Goal: Task Accomplishment & Management: Manage account settings

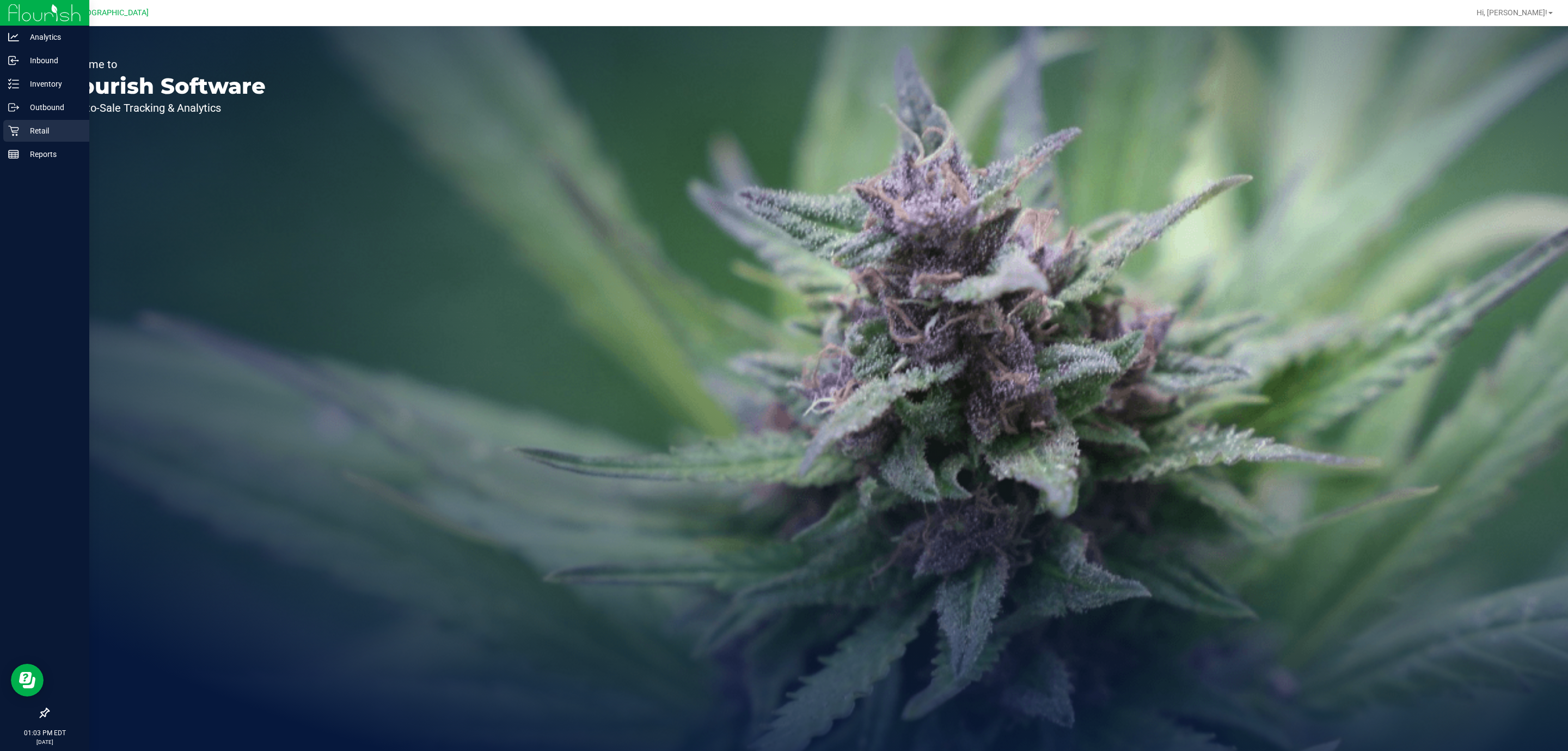
click at [48, 137] on div "Retail" at bounding box center [46, 131] width 86 height 22
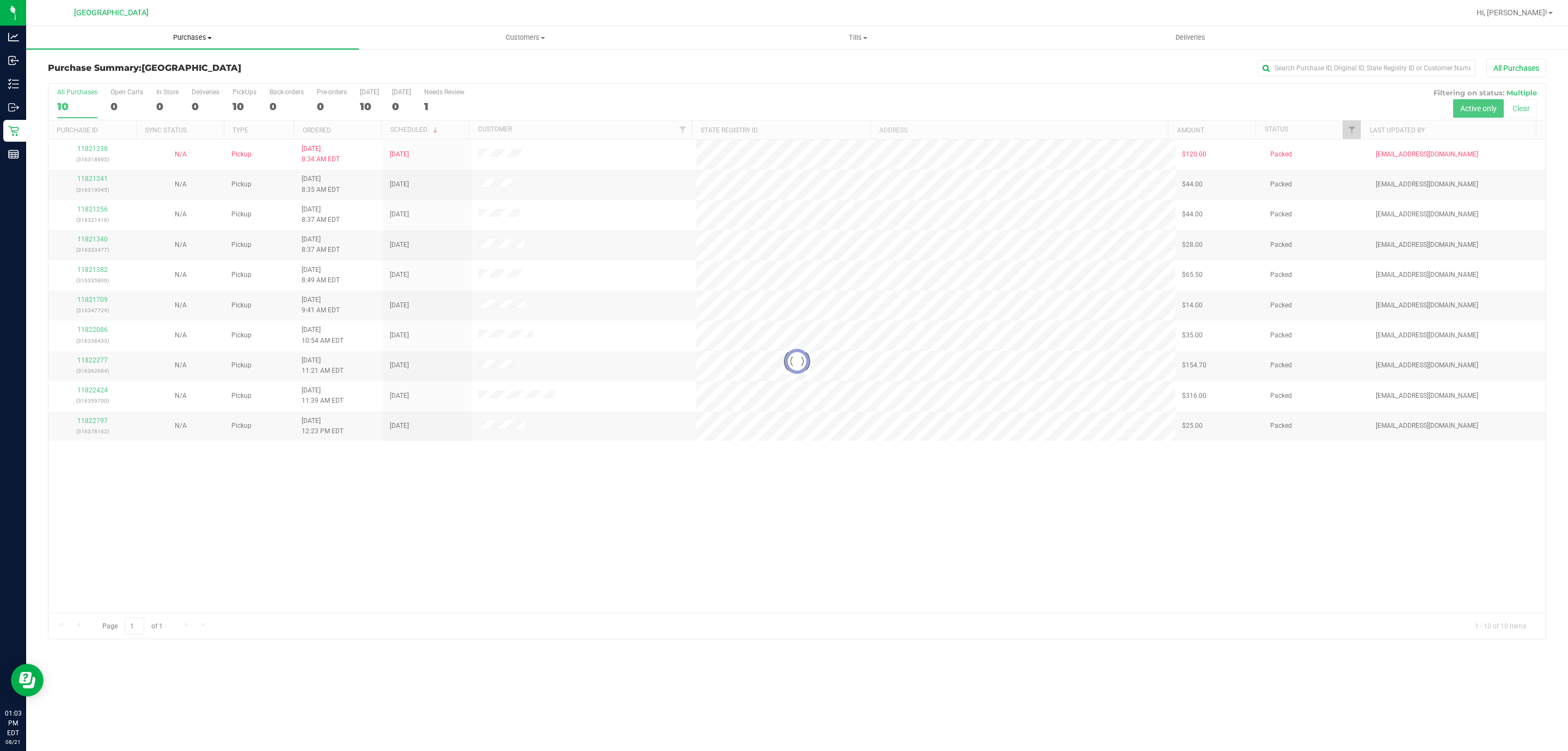
click at [203, 37] on span "Purchases" at bounding box center [192, 38] width 333 height 10
click at [157, 77] on li "Fulfillment" at bounding box center [192, 79] width 333 height 13
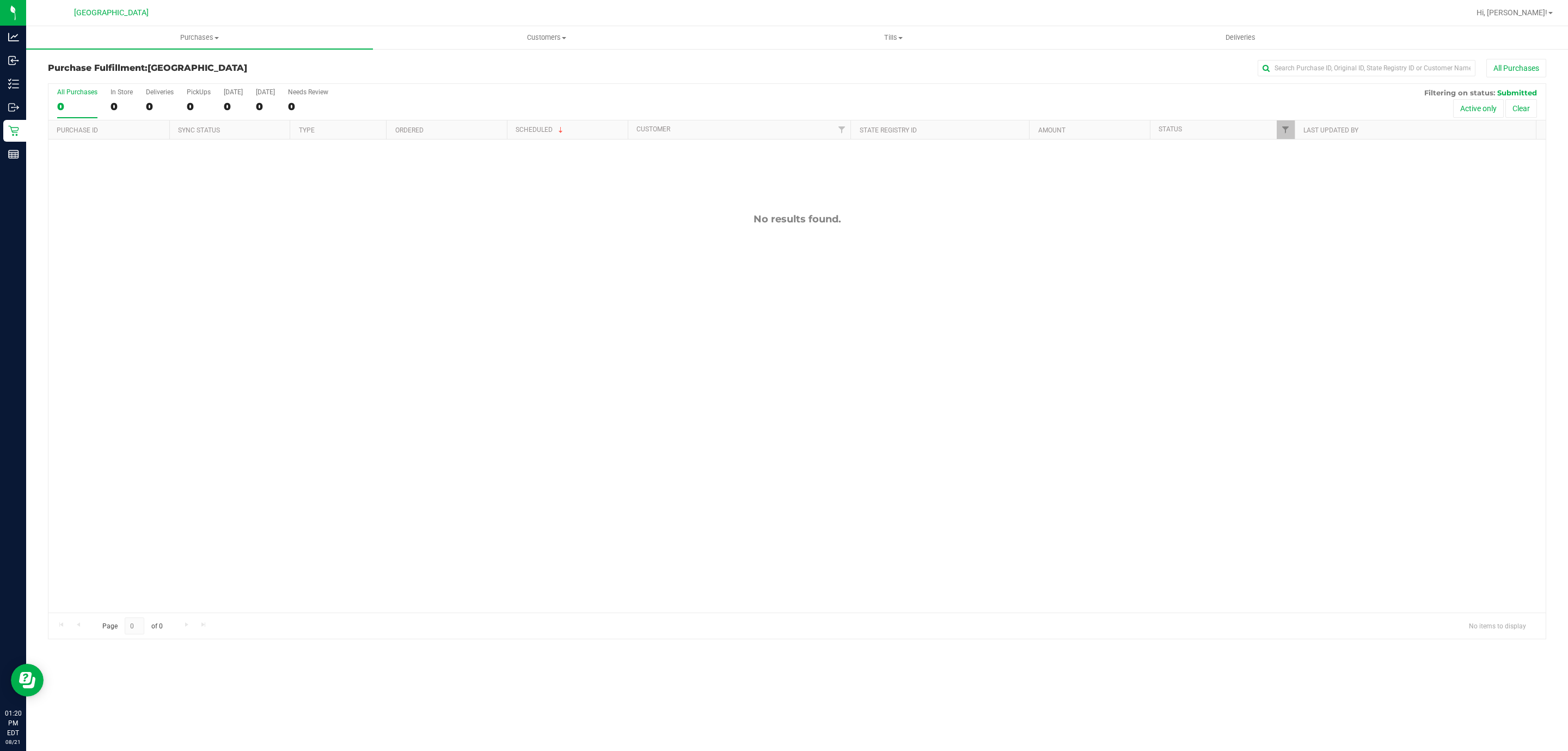
click at [488, 524] on div "No results found." at bounding box center [797, 412] width 1497 height 546
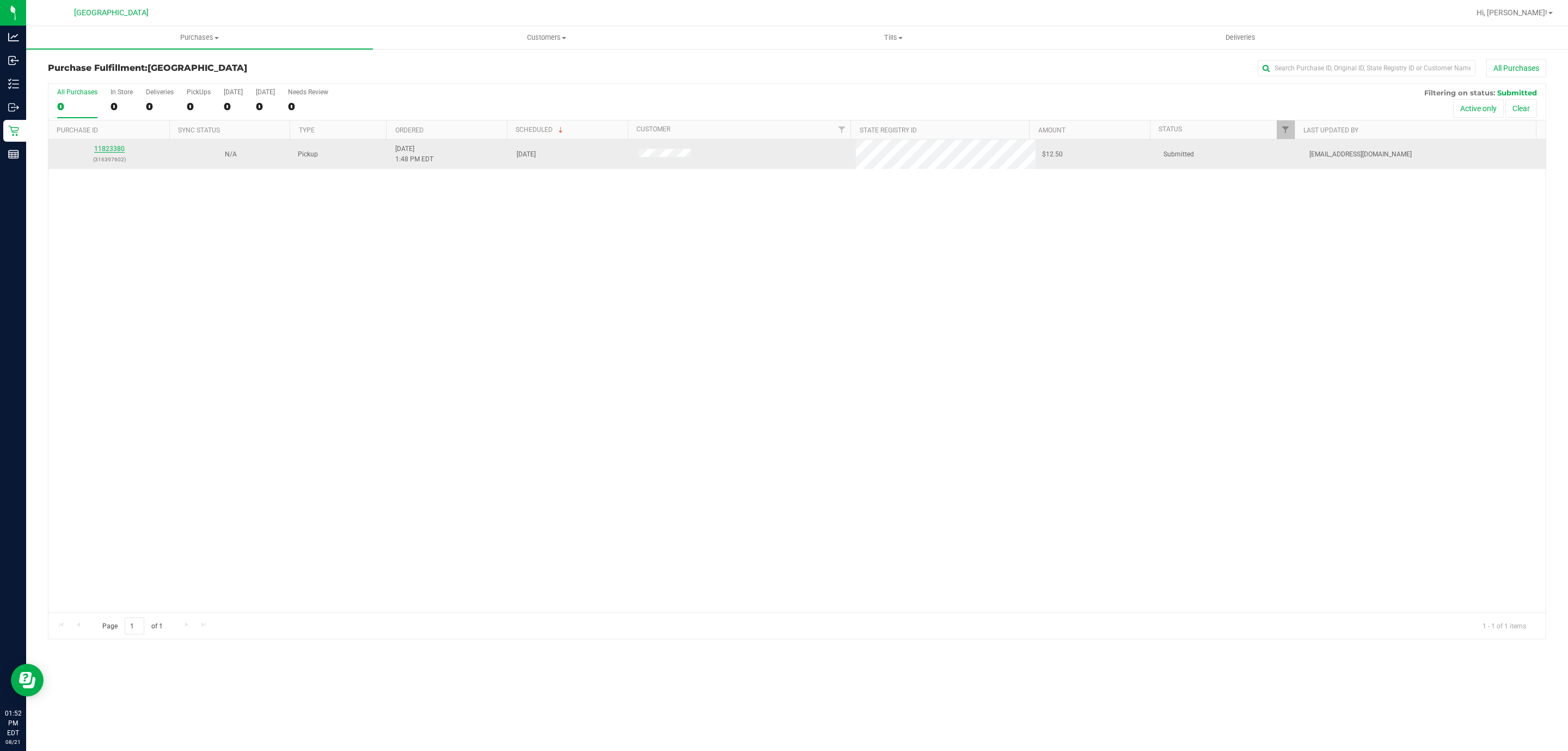
click at [106, 152] on link "11823380" at bounding box center [110, 149] width 30 height 8
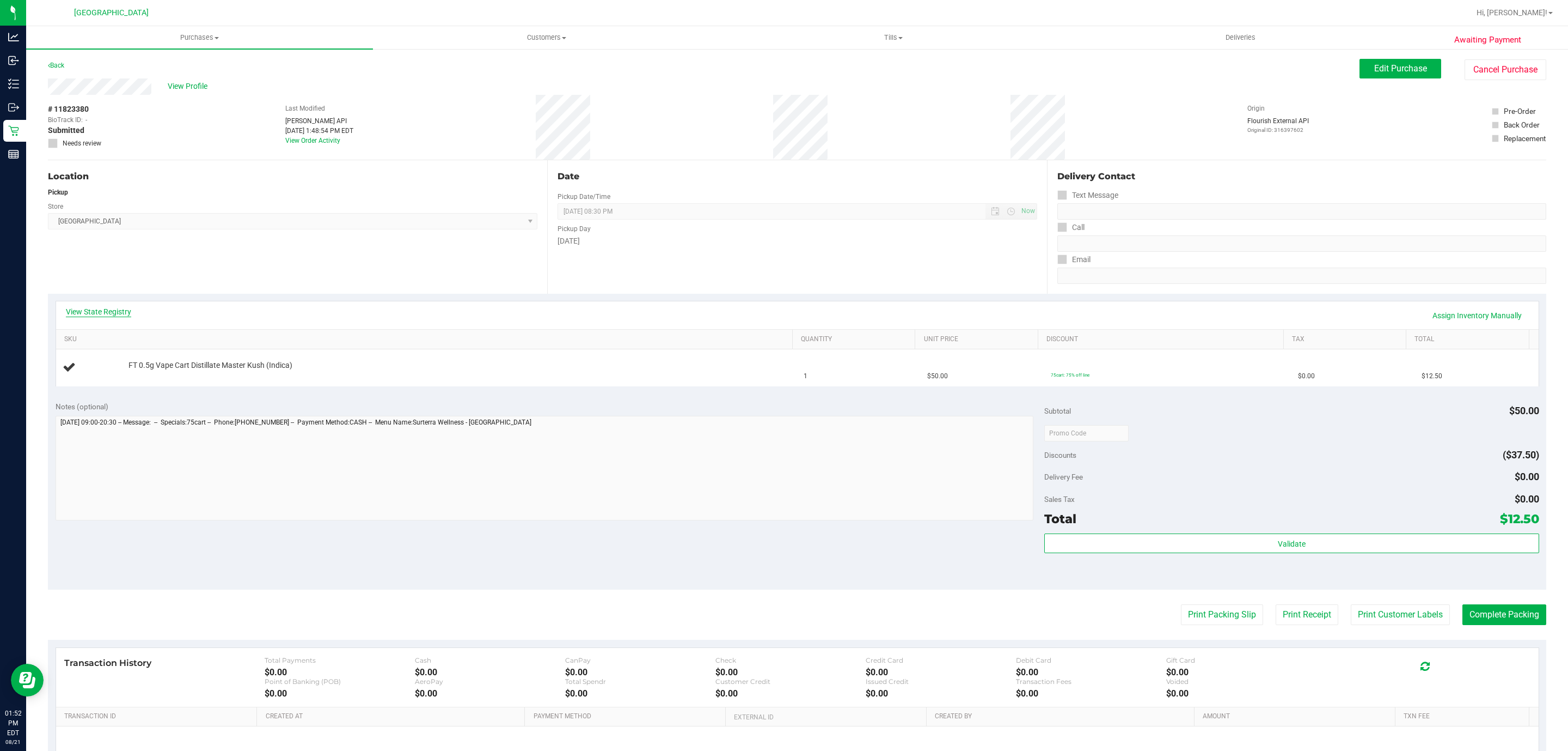
click at [105, 312] on link "View State Registry" at bounding box center [98, 312] width 65 height 11
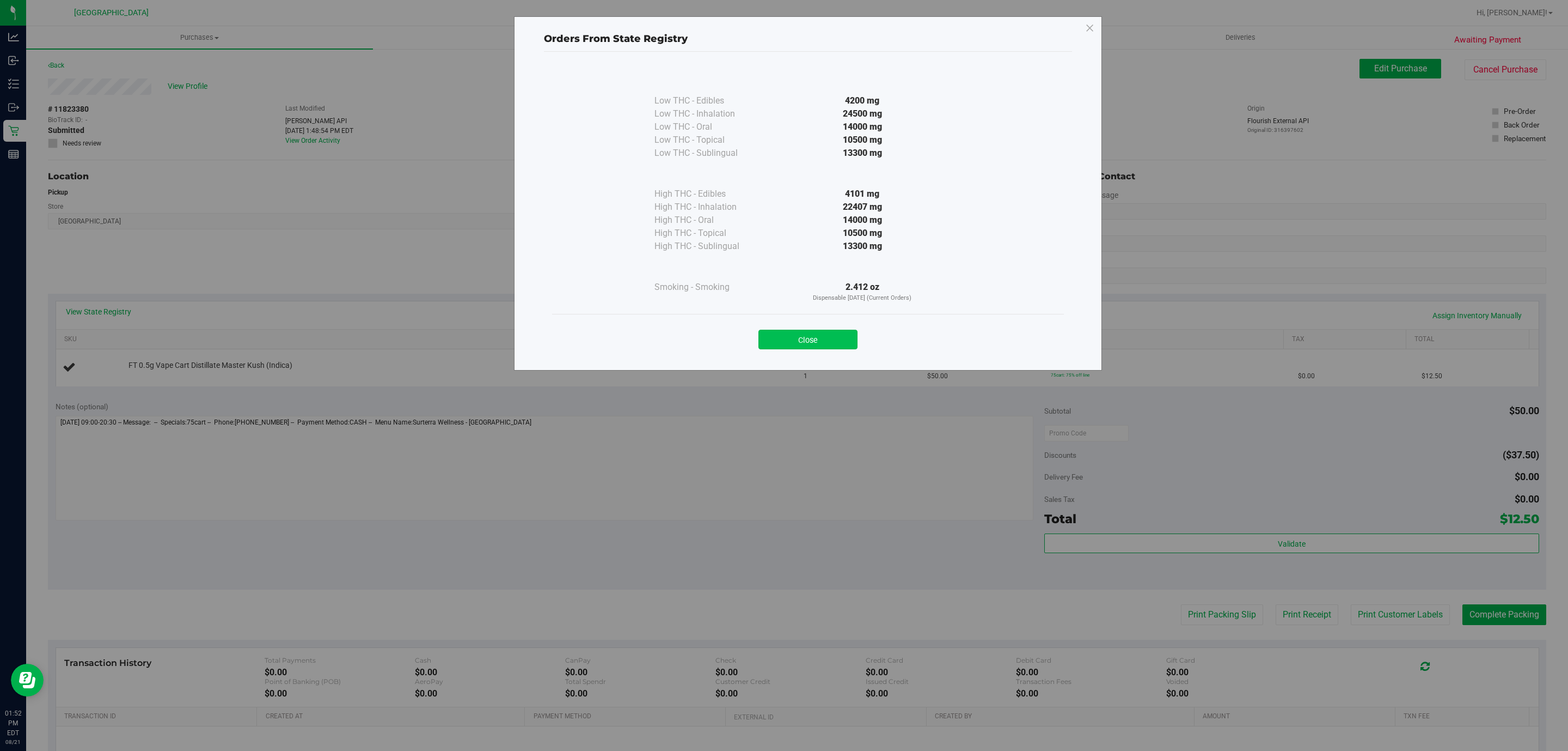
click at [766, 334] on button "Close" at bounding box center [808, 339] width 99 height 19
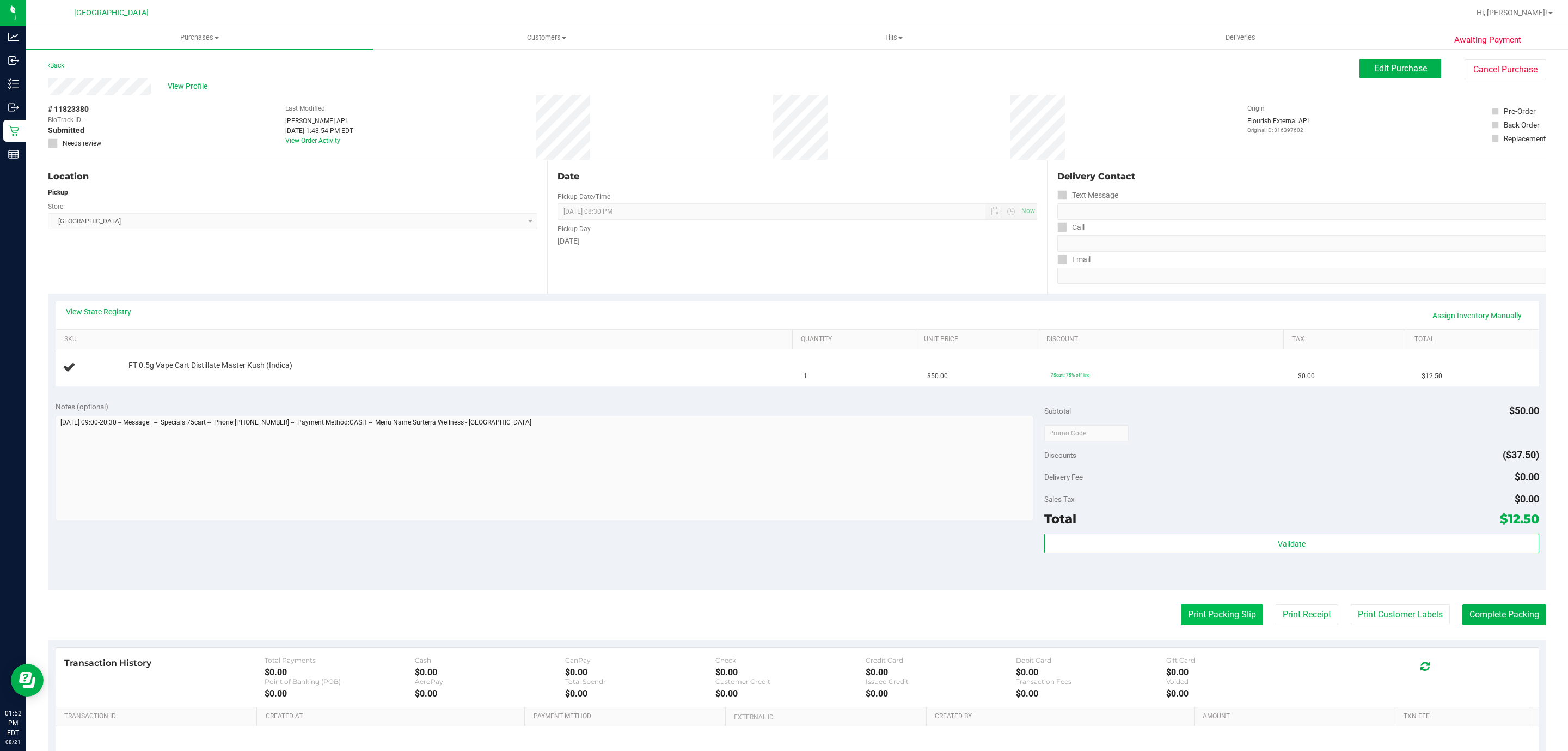
click at [1181, 616] on button "Print Packing Slip" at bounding box center [1222, 615] width 82 height 21
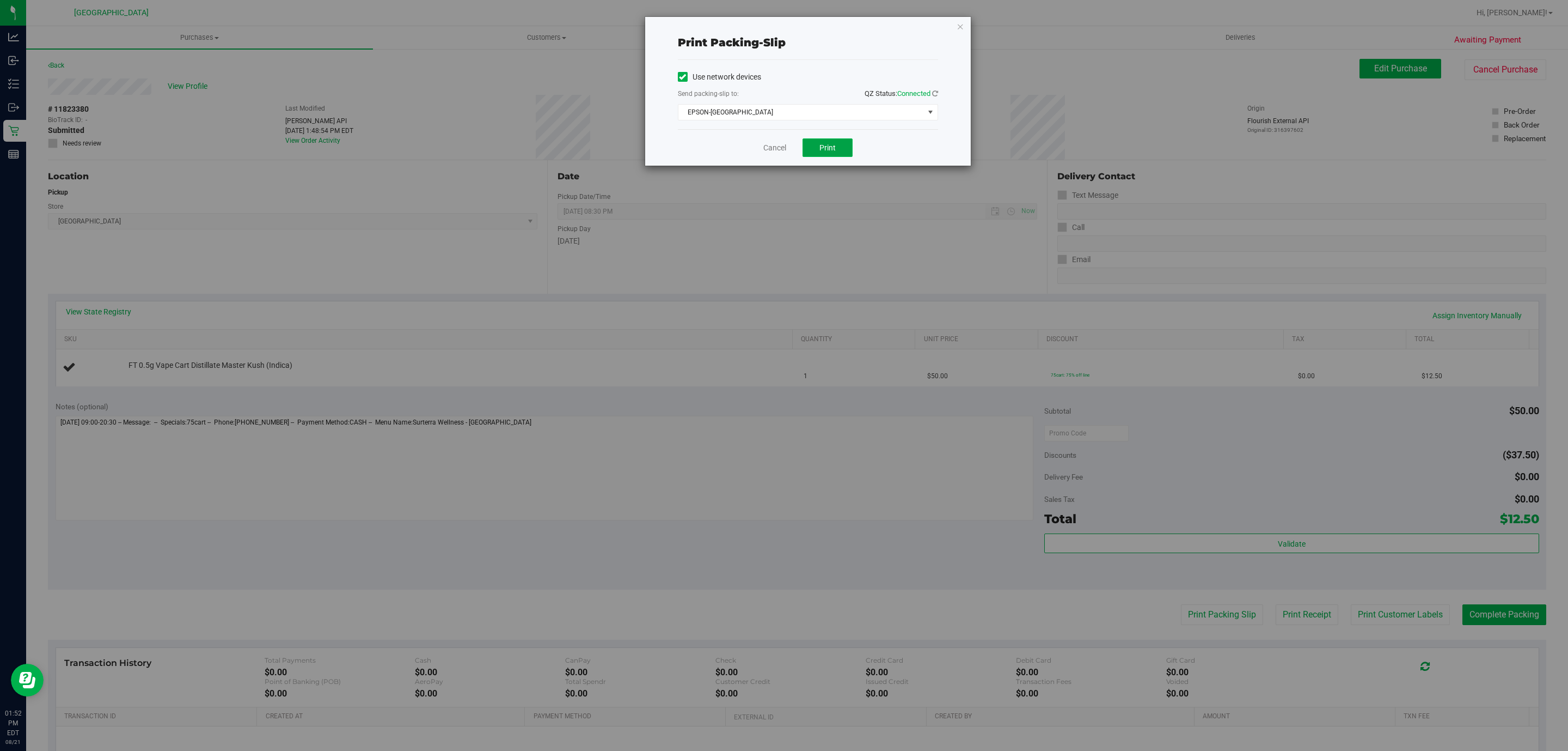
click at [843, 154] on button "Print" at bounding box center [827, 147] width 50 height 18
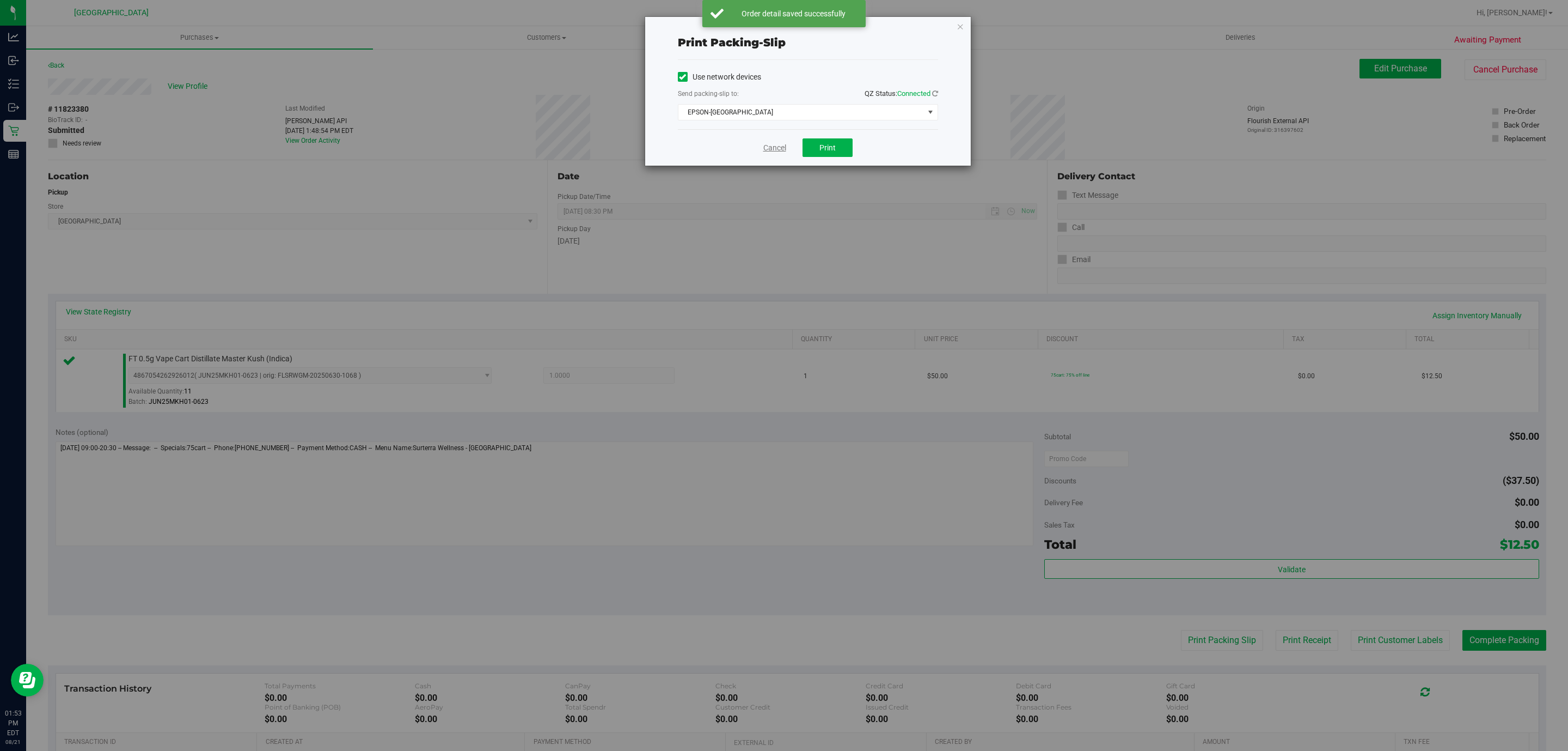
click at [766, 146] on link "Cancel" at bounding box center [775, 147] width 23 height 12
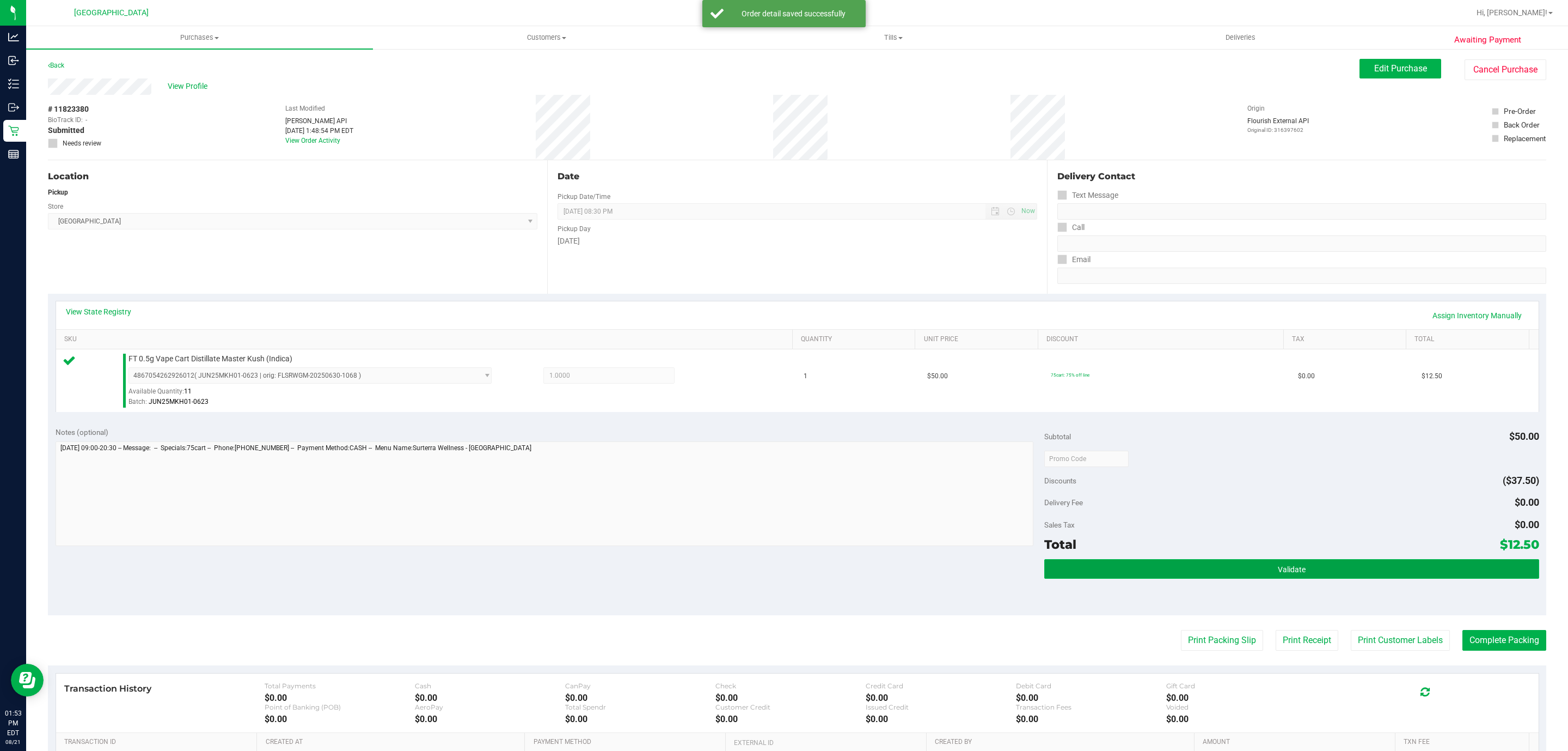
click at [1188, 579] on button "Validate" at bounding box center [1292, 569] width 494 height 19
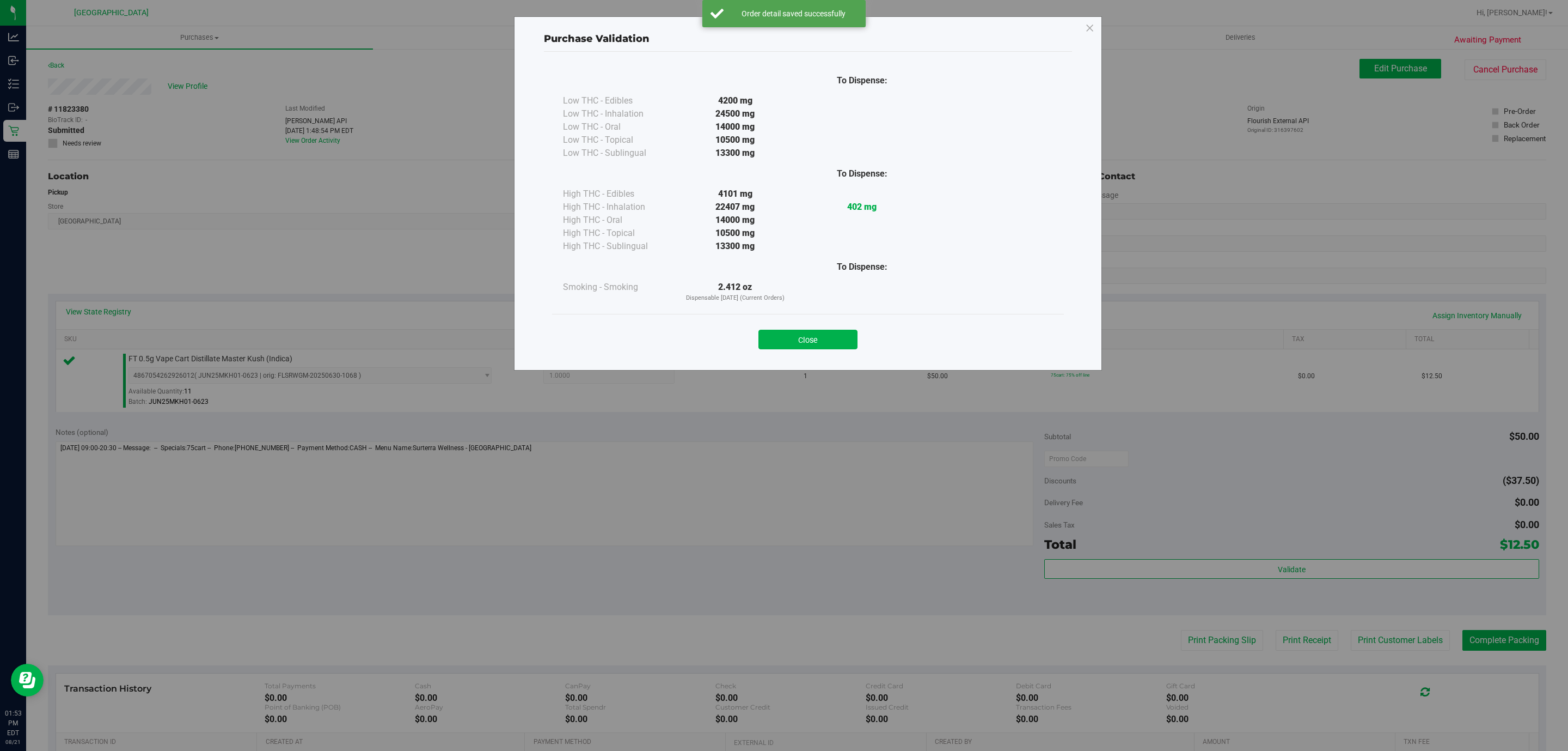
click at [824, 352] on div "Close" at bounding box center [808, 336] width 512 height 44
click at [778, 334] on button "Close" at bounding box center [808, 339] width 99 height 19
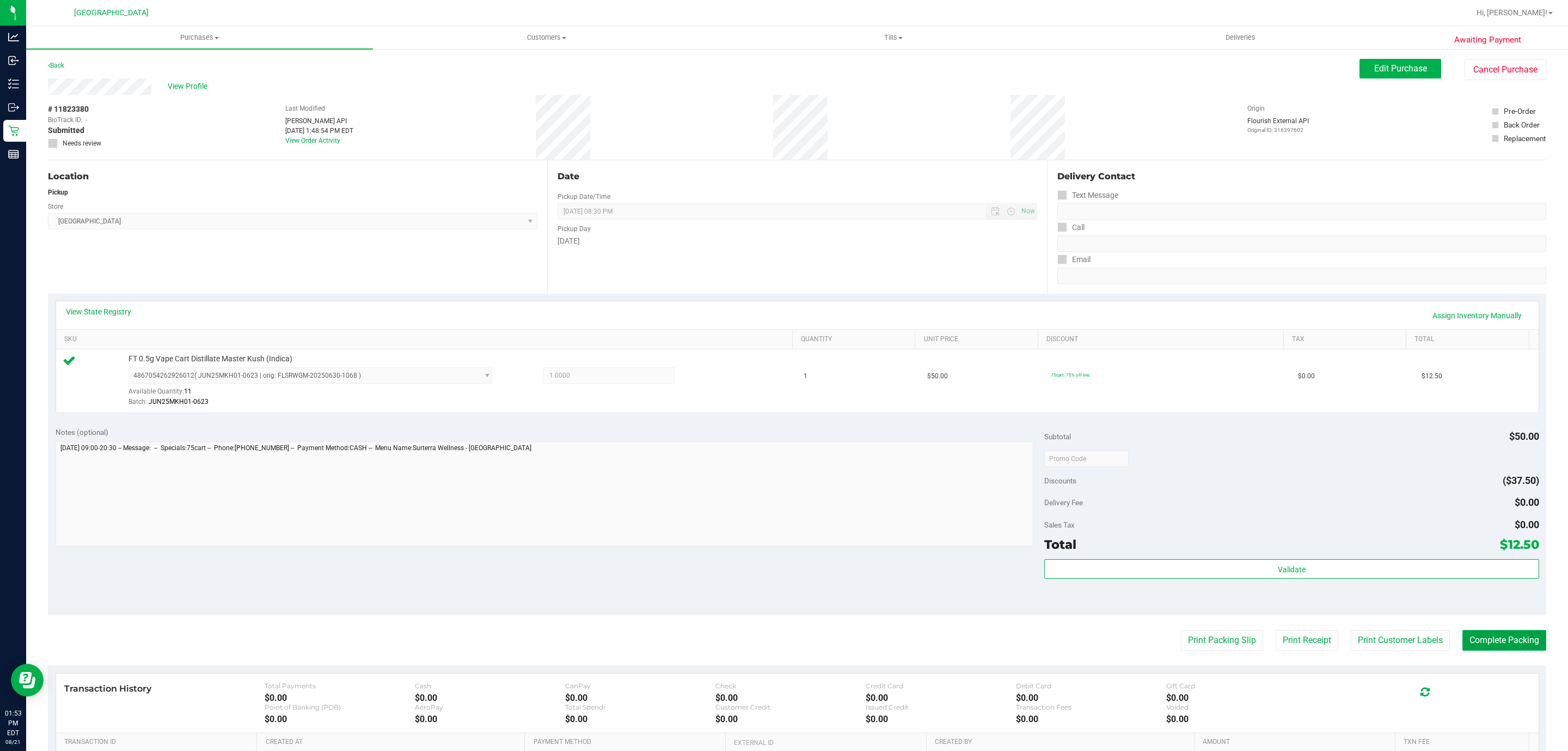
click at [1485, 639] on button "Complete Packing" at bounding box center [1504, 640] width 84 height 21
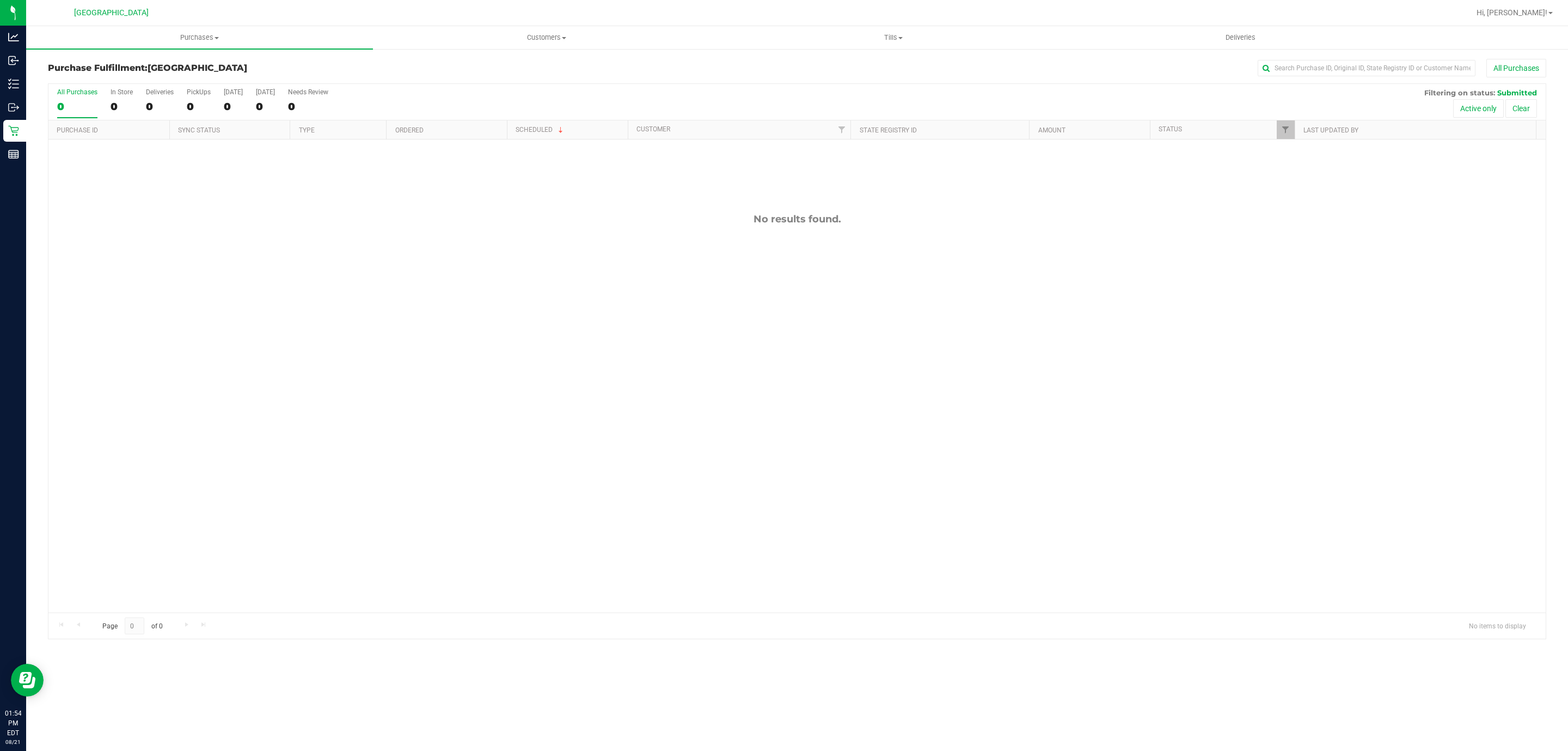
click at [755, 671] on div "Purchases Summary of purchases Fulfillment All purchases Customers All customer…" at bounding box center [797, 389] width 1542 height 725
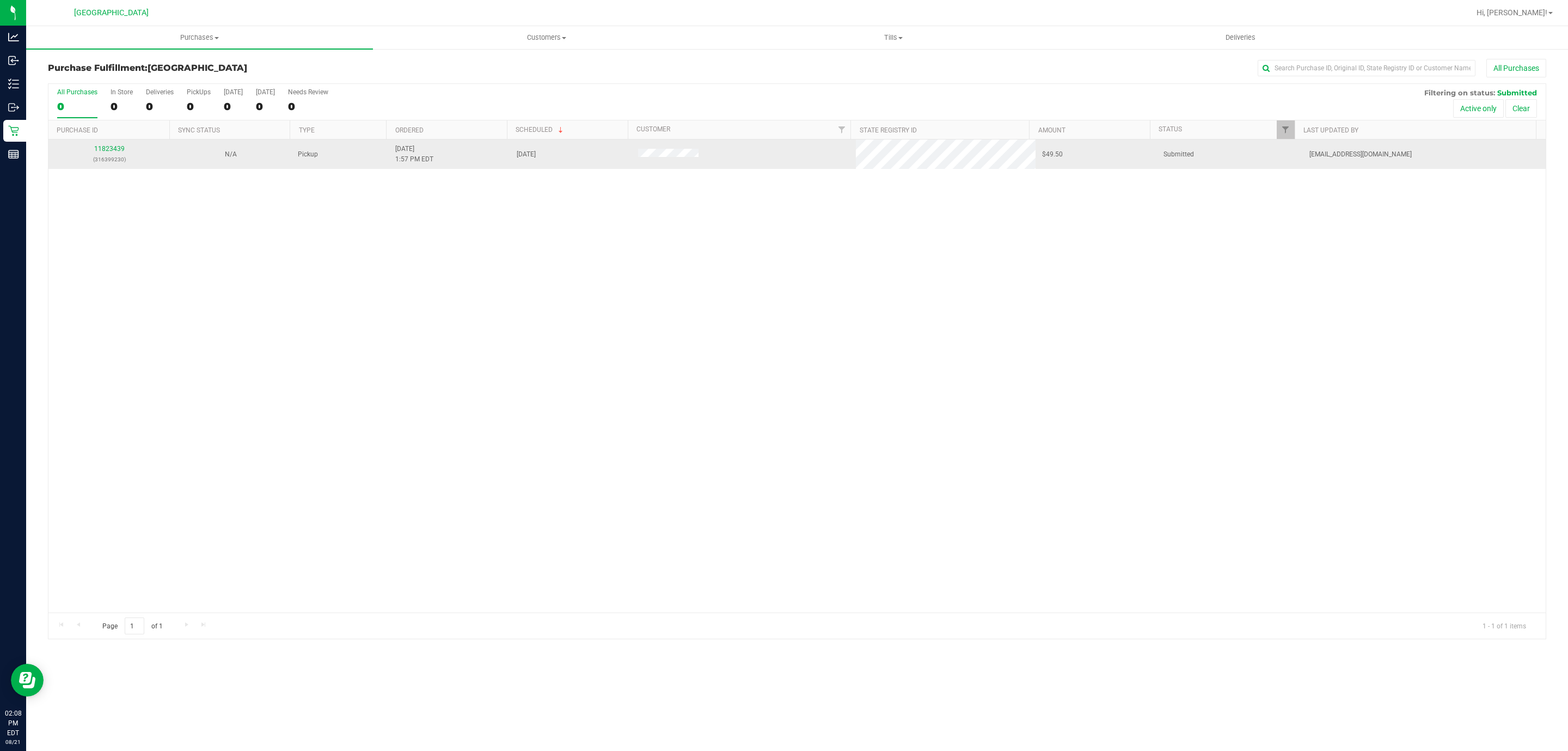
click at [107, 146] on div "11823439 (316399230)" at bounding box center [109, 154] width 108 height 21
click at [107, 147] on link "11823439" at bounding box center [110, 149] width 30 height 8
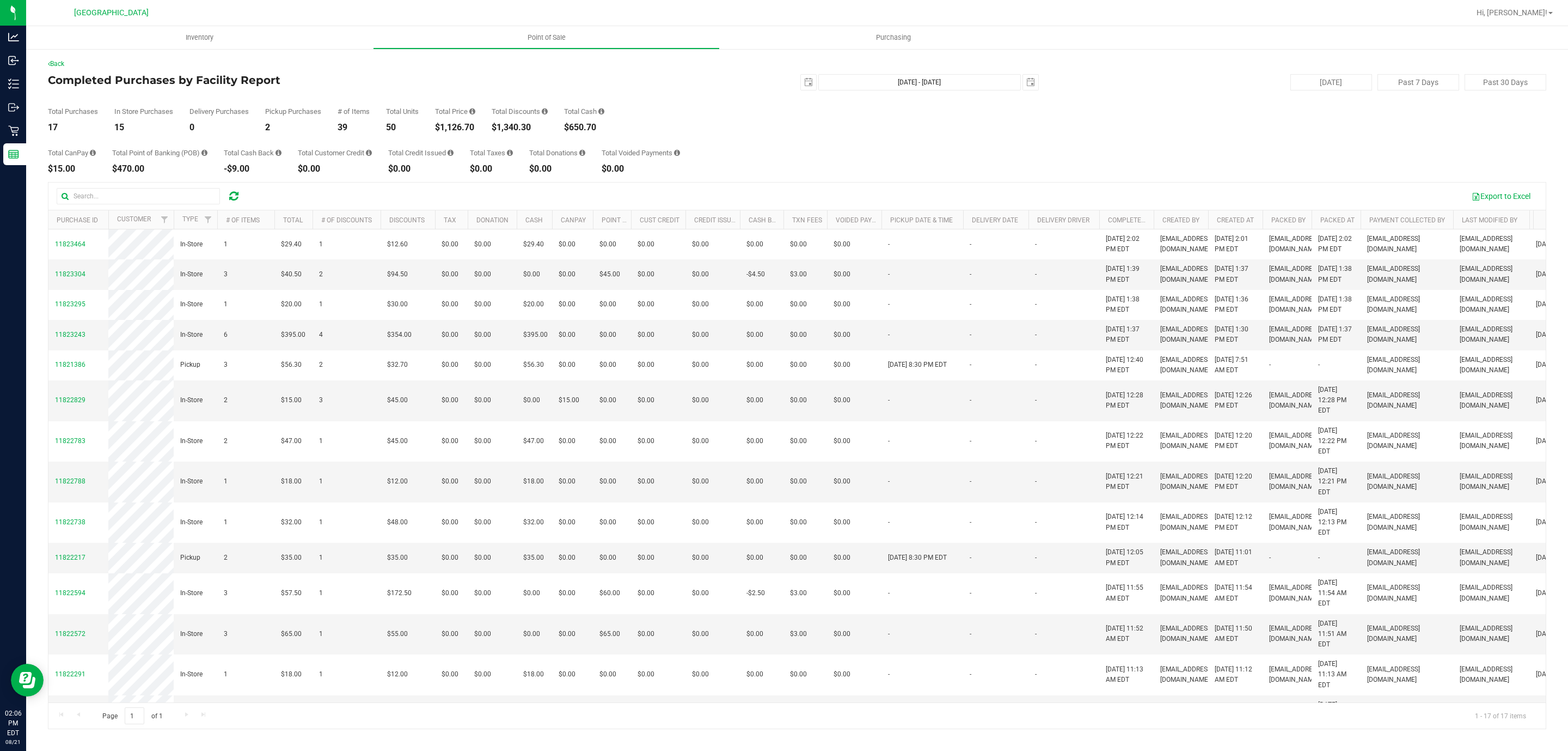
click at [463, 128] on div "$1,126.70" at bounding box center [455, 127] width 40 height 9
copy div "1,126.70"
click at [1135, 219] on link "Completed At" at bounding box center [1131, 220] width 47 height 8
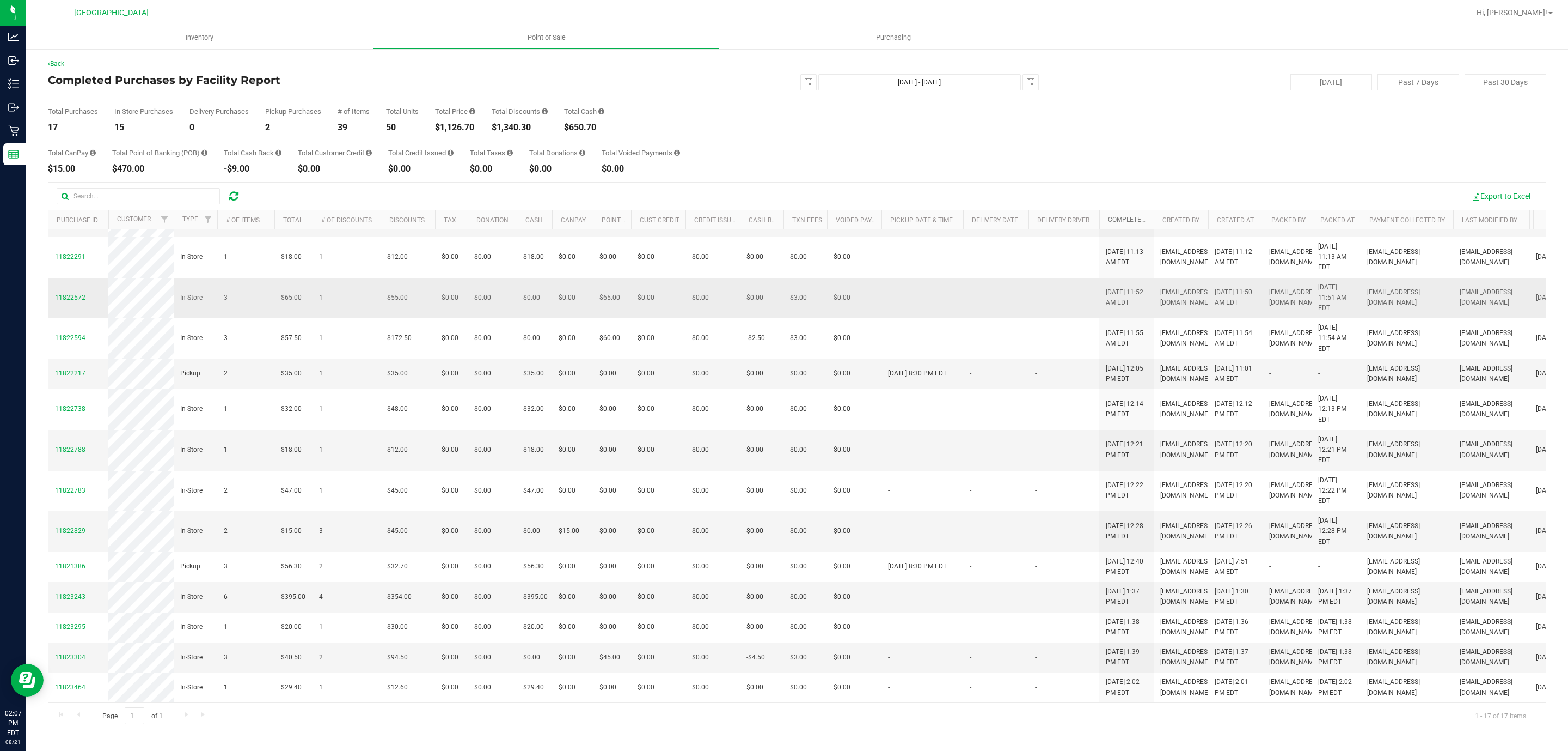
scroll to position [213, 0]
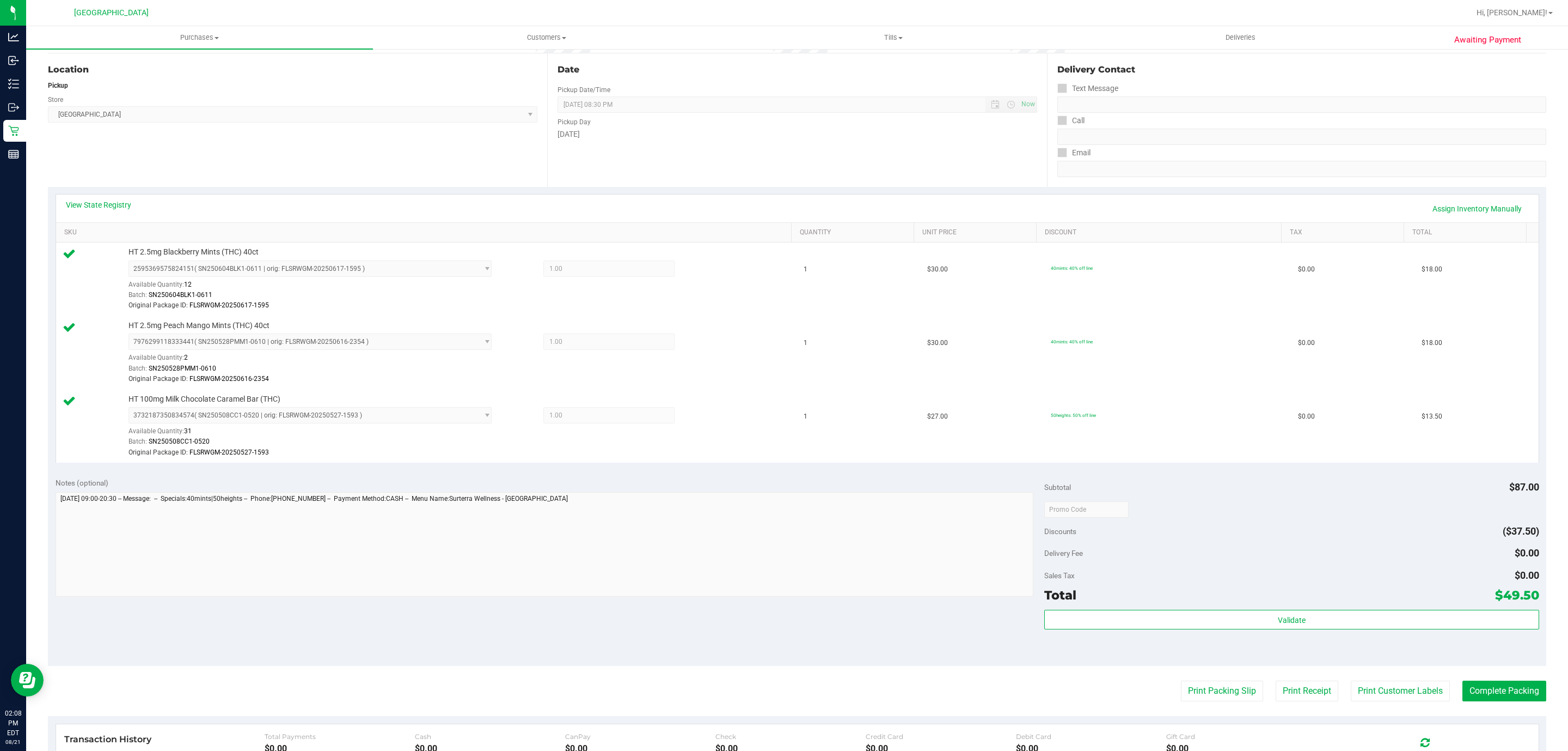
scroll to position [245, 0]
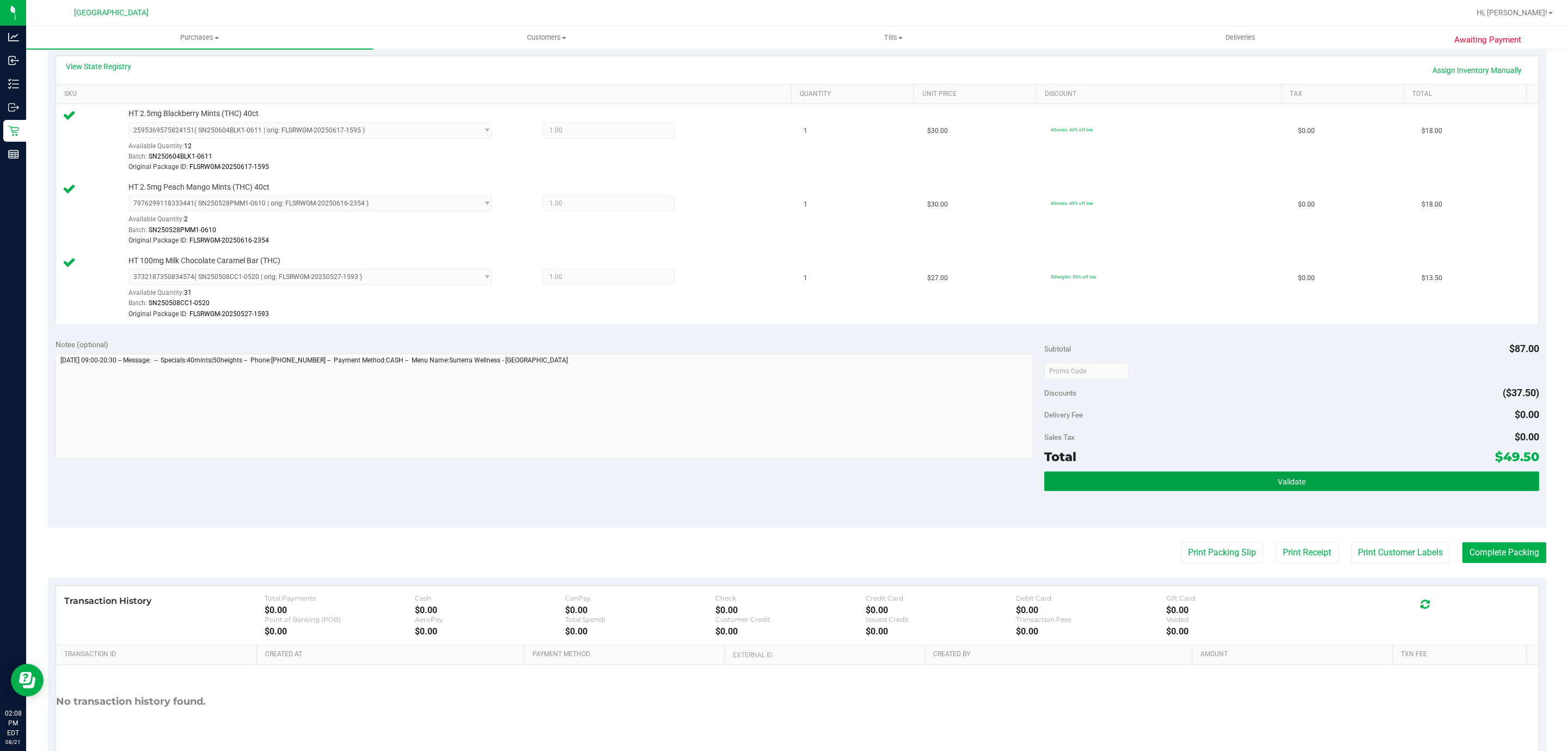
click at [1294, 476] on button "Validate" at bounding box center [1292, 481] width 494 height 19
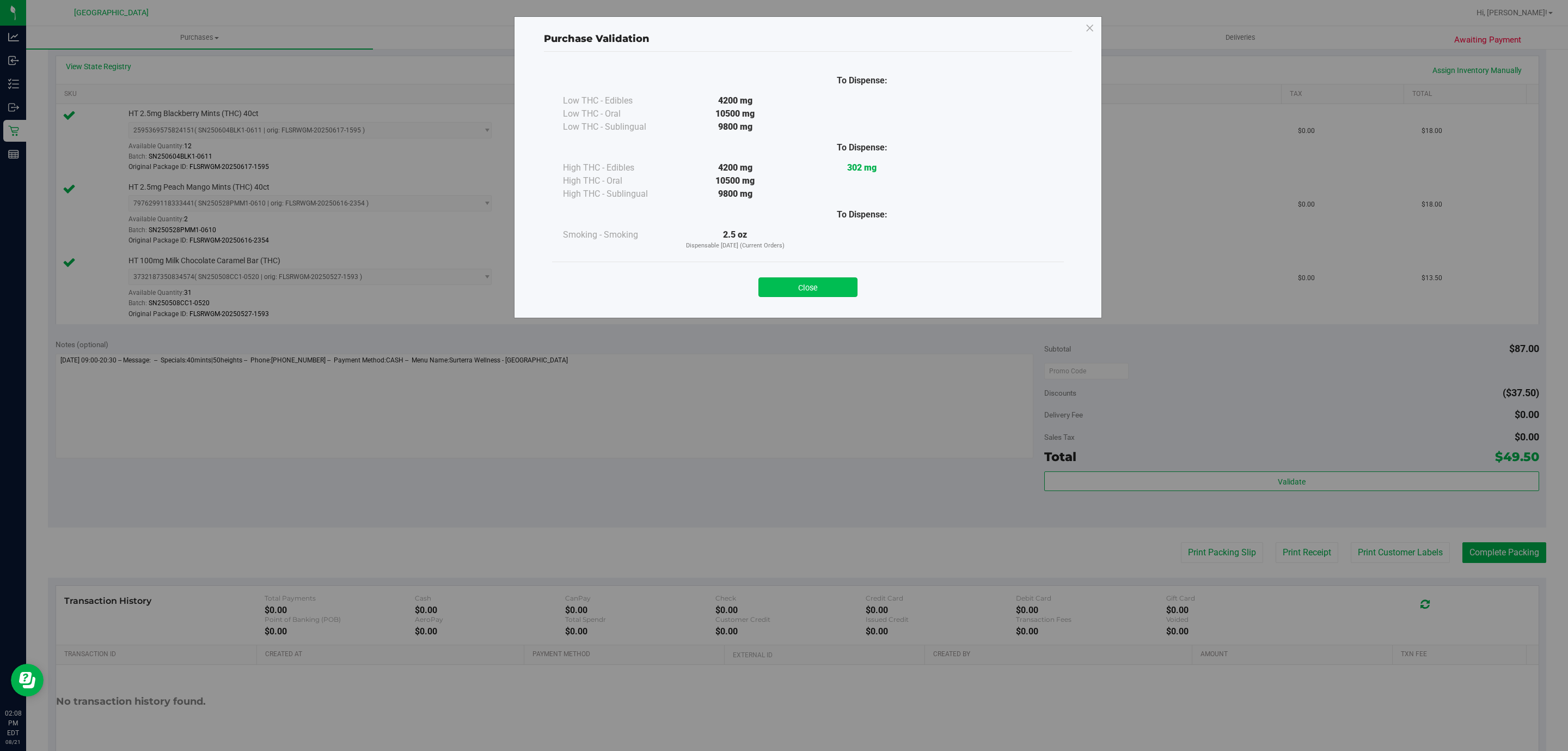
click at [799, 280] on button "Close" at bounding box center [808, 287] width 99 height 19
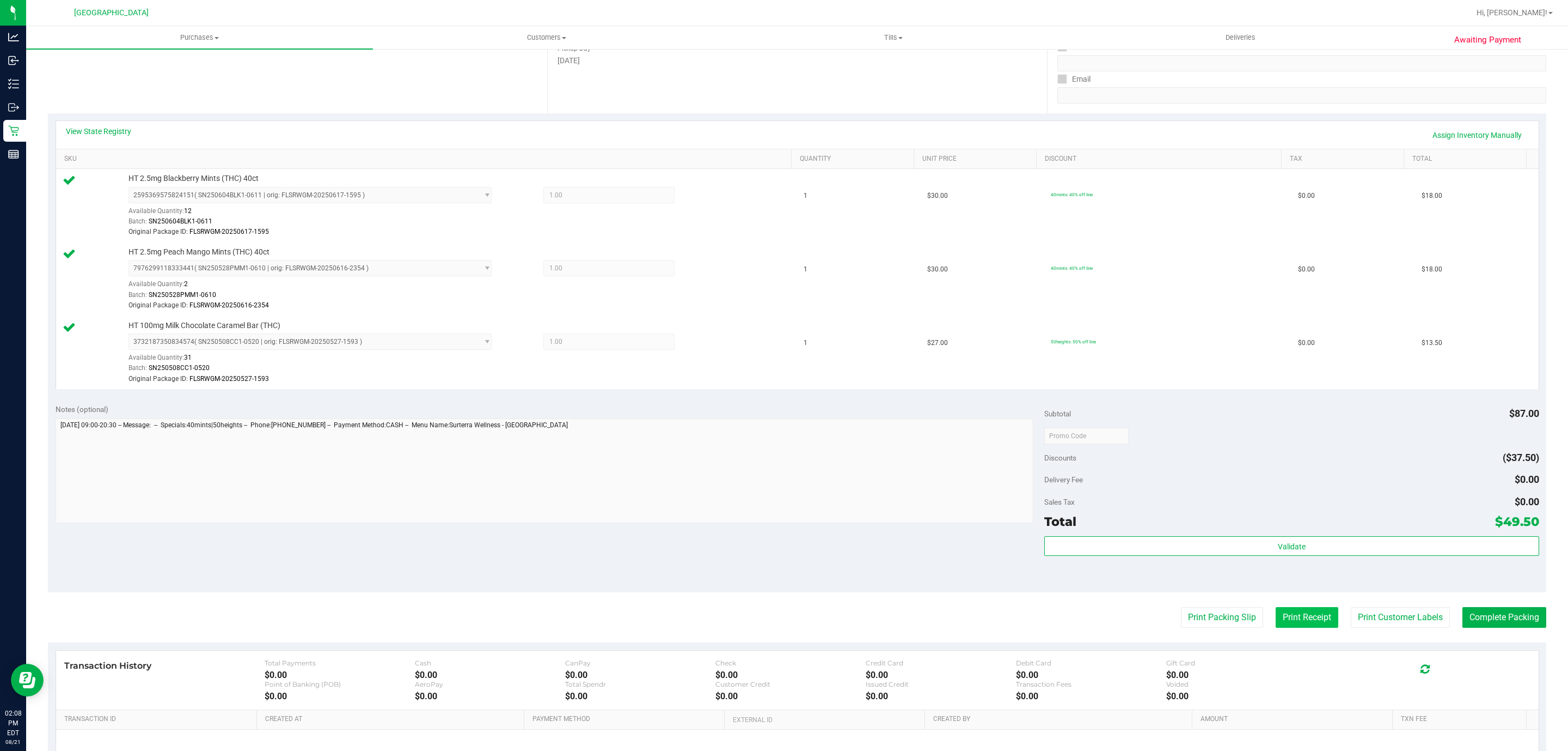
scroll to position [303, 0]
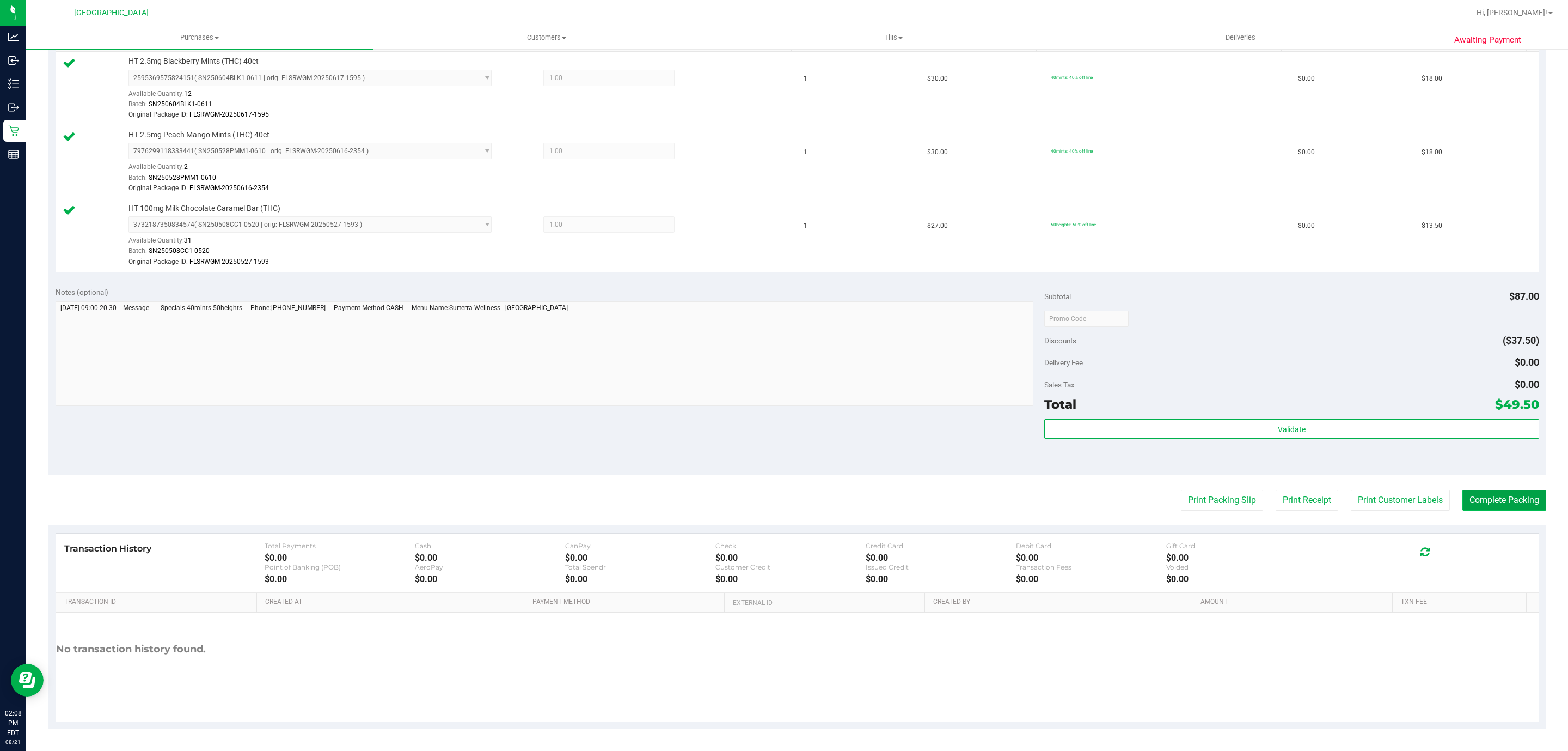
click at [1470, 490] on button "Complete Packing" at bounding box center [1504, 500] width 84 height 21
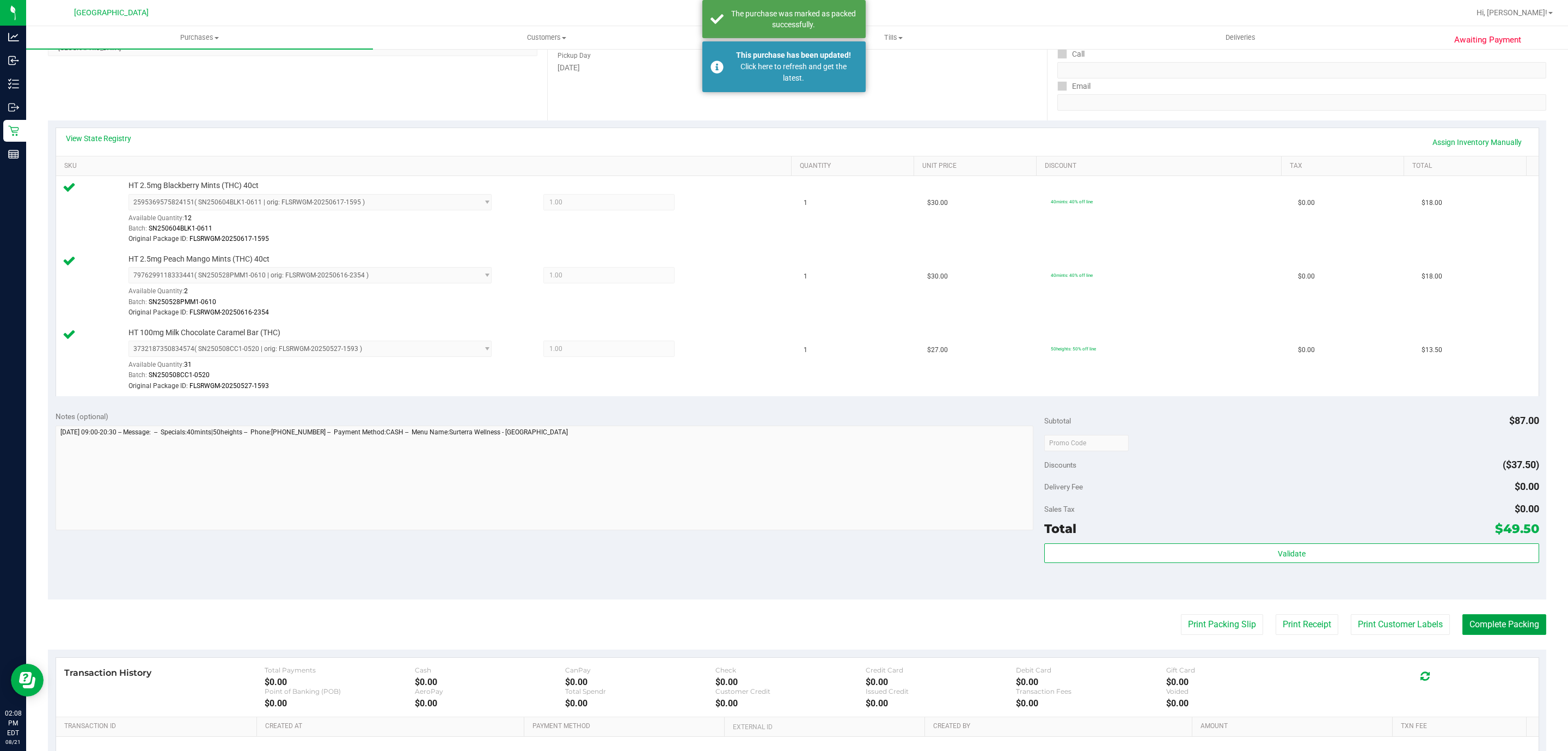
scroll to position [0, 0]
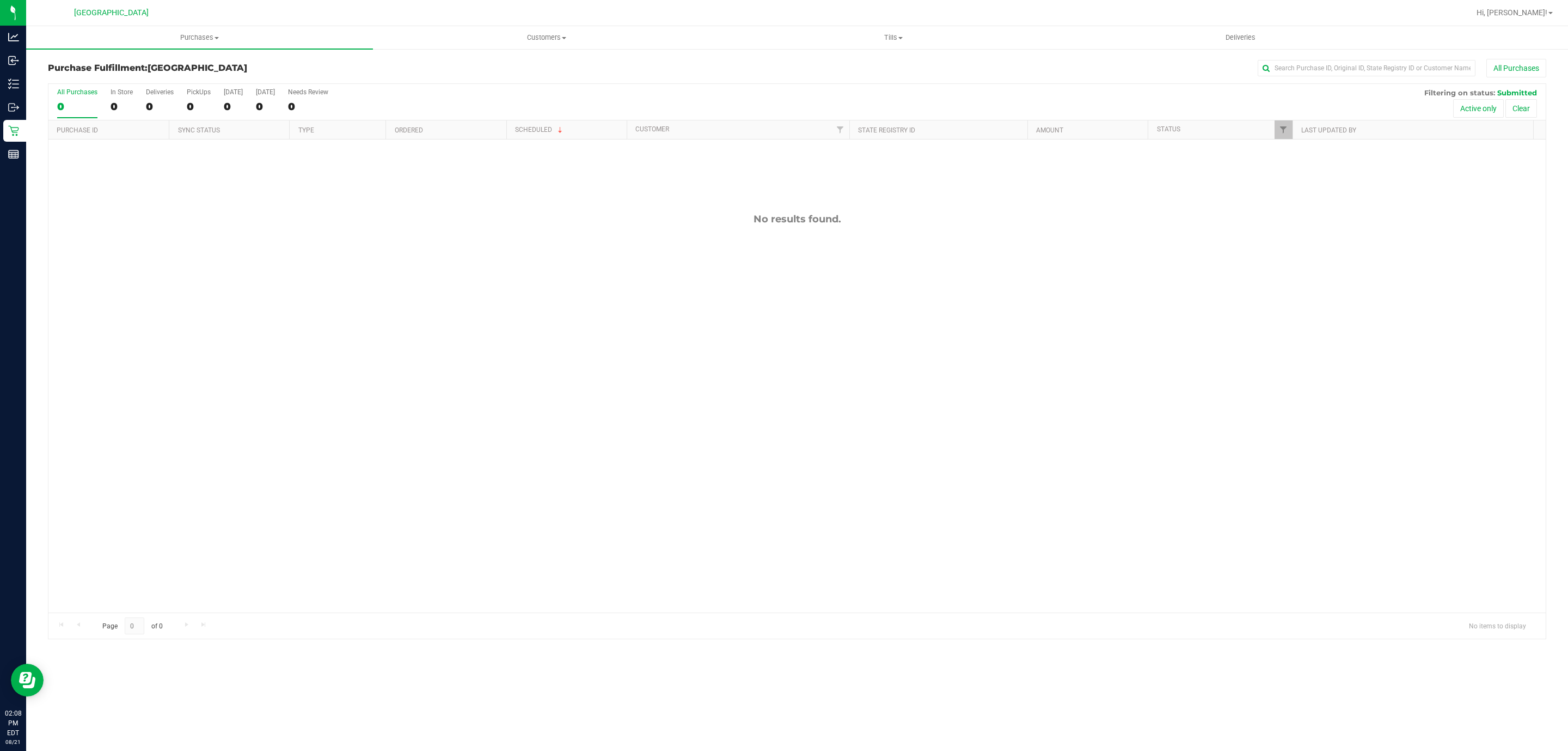
click at [864, 431] on div "No results found." at bounding box center [797, 412] width 1497 height 546
click at [715, 345] on div "No results found." at bounding box center [797, 412] width 1497 height 546
click at [282, 292] on div "No results found." at bounding box center [797, 412] width 1497 height 546
click at [720, 364] on div "No results found." at bounding box center [797, 412] width 1497 height 546
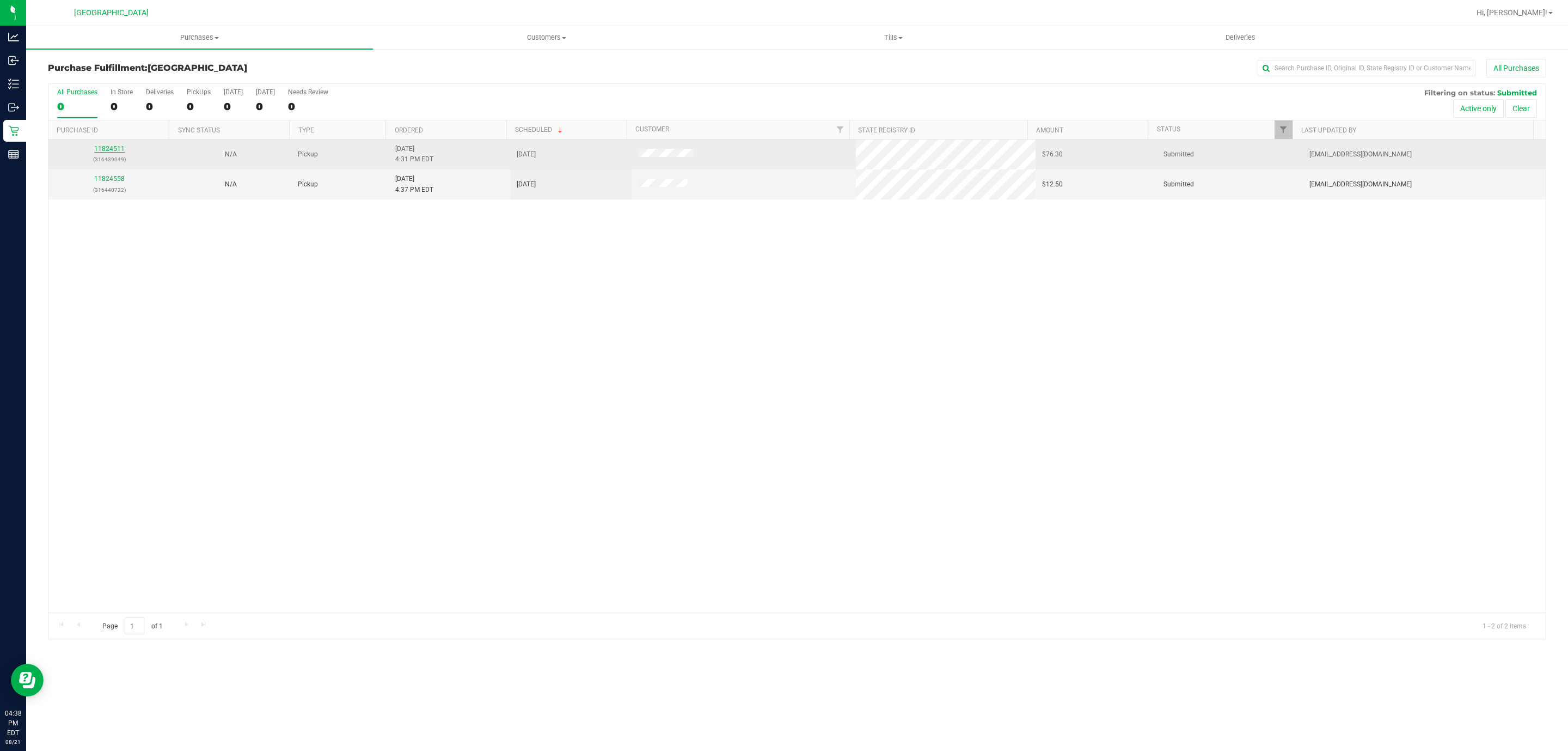
click at [103, 152] on link "11824511" at bounding box center [110, 149] width 30 height 8
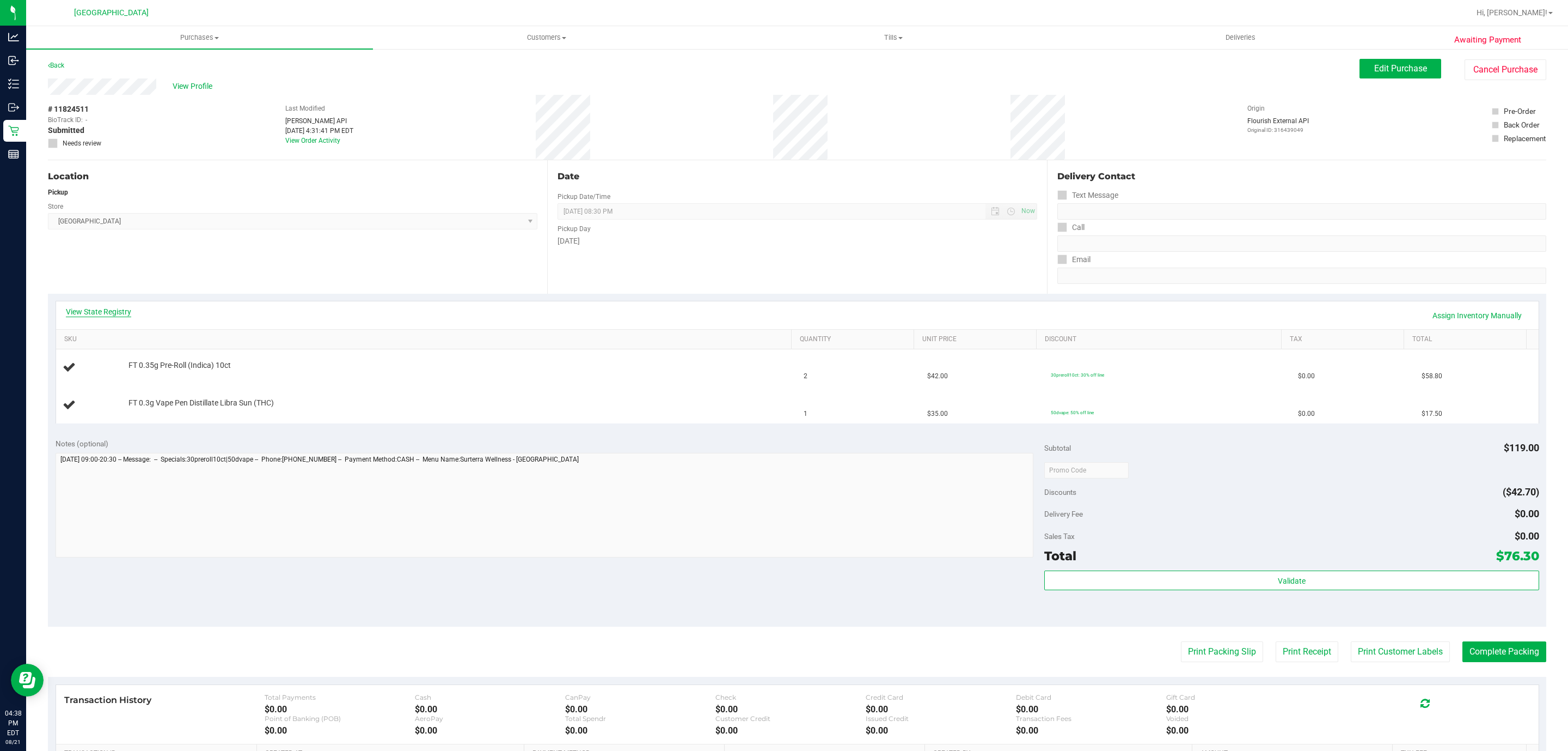
click at [116, 308] on link "View State Registry" at bounding box center [98, 312] width 65 height 11
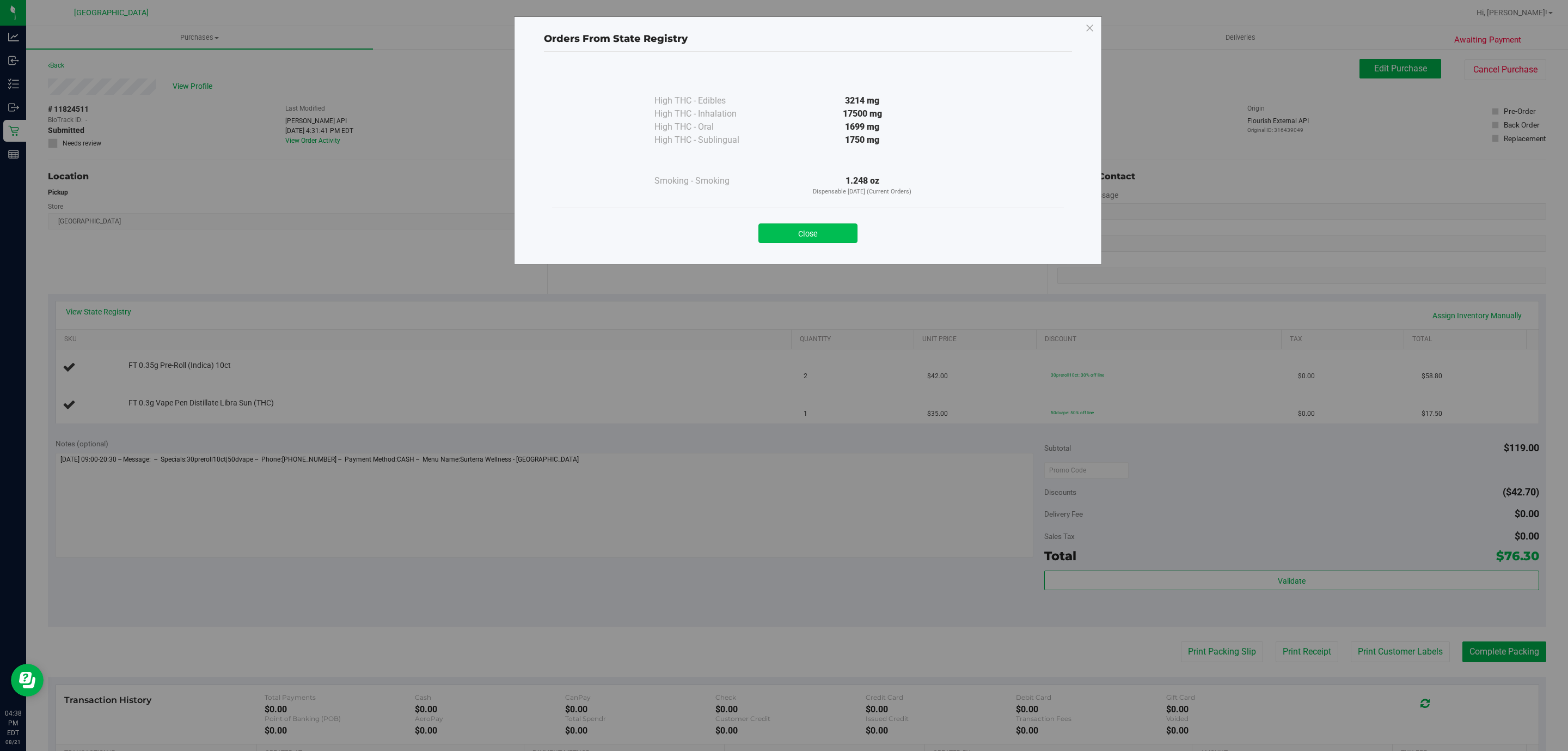
click at [827, 236] on button "Close" at bounding box center [808, 233] width 99 height 19
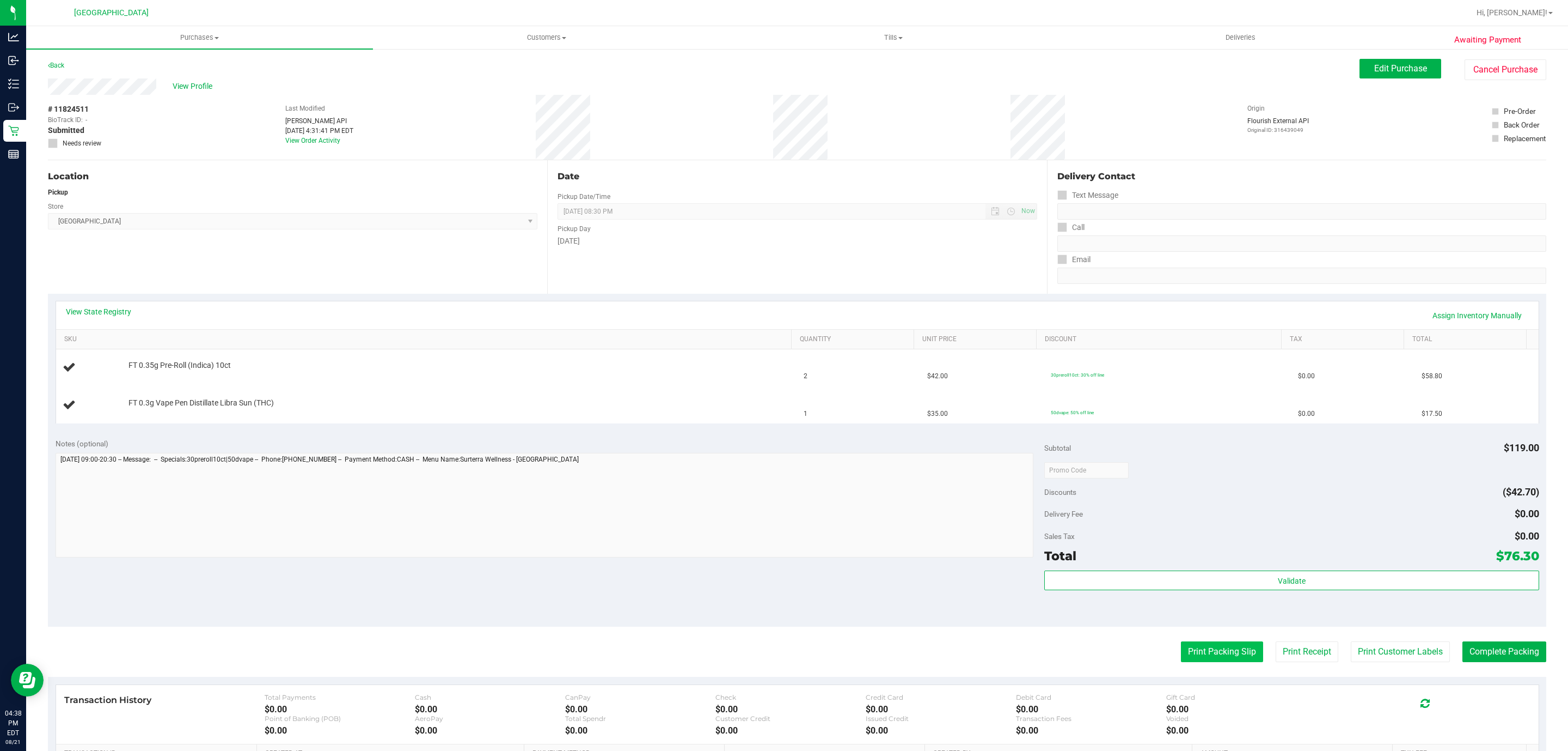
click at [1201, 657] on button "Print Packing Slip" at bounding box center [1222, 652] width 82 height 21
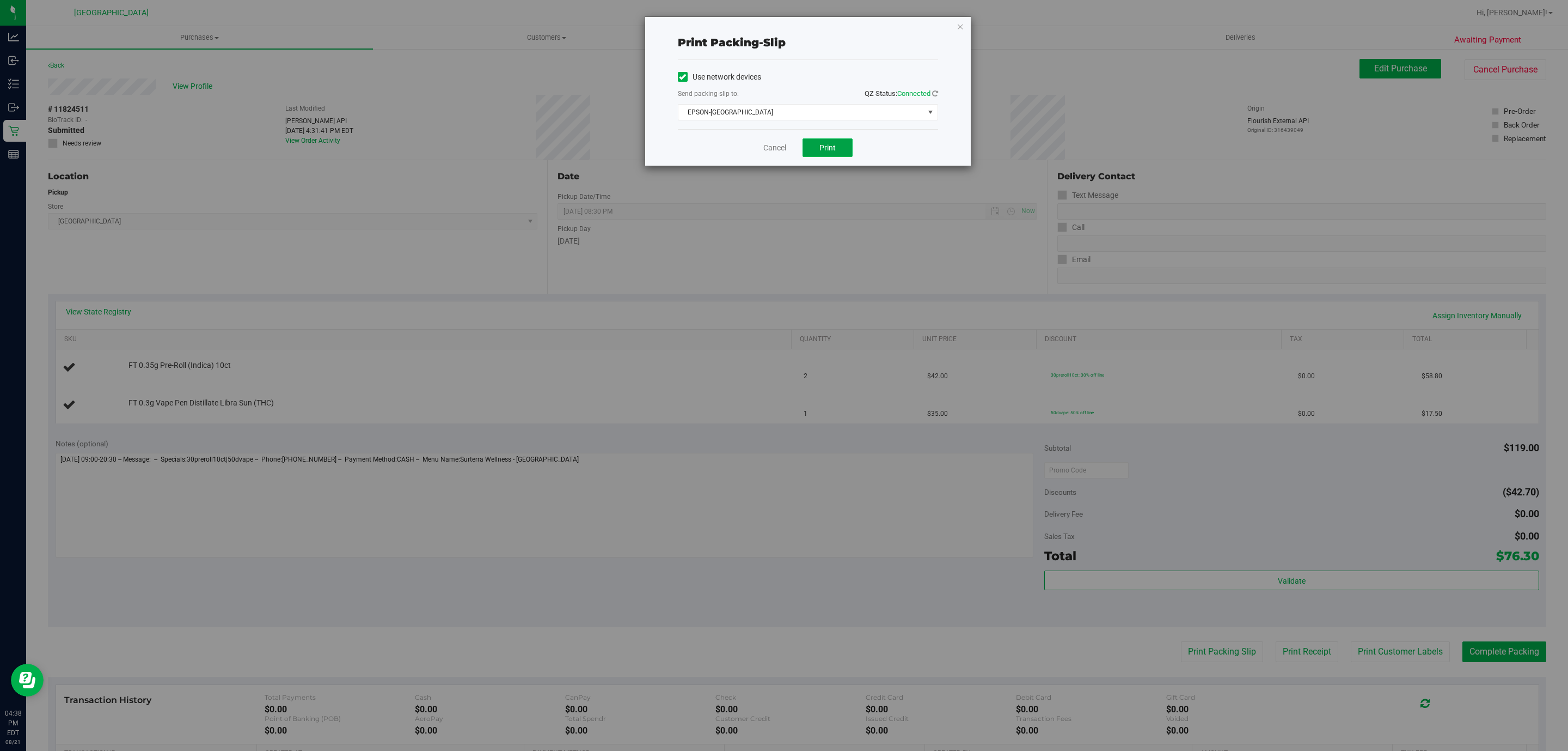
click at [815, 153] on button "Print" at bounding box center [827, 147] width 50 height 18
click at [962, 25] on icon "button" at bounding box center [961, 26] width 8 height 13
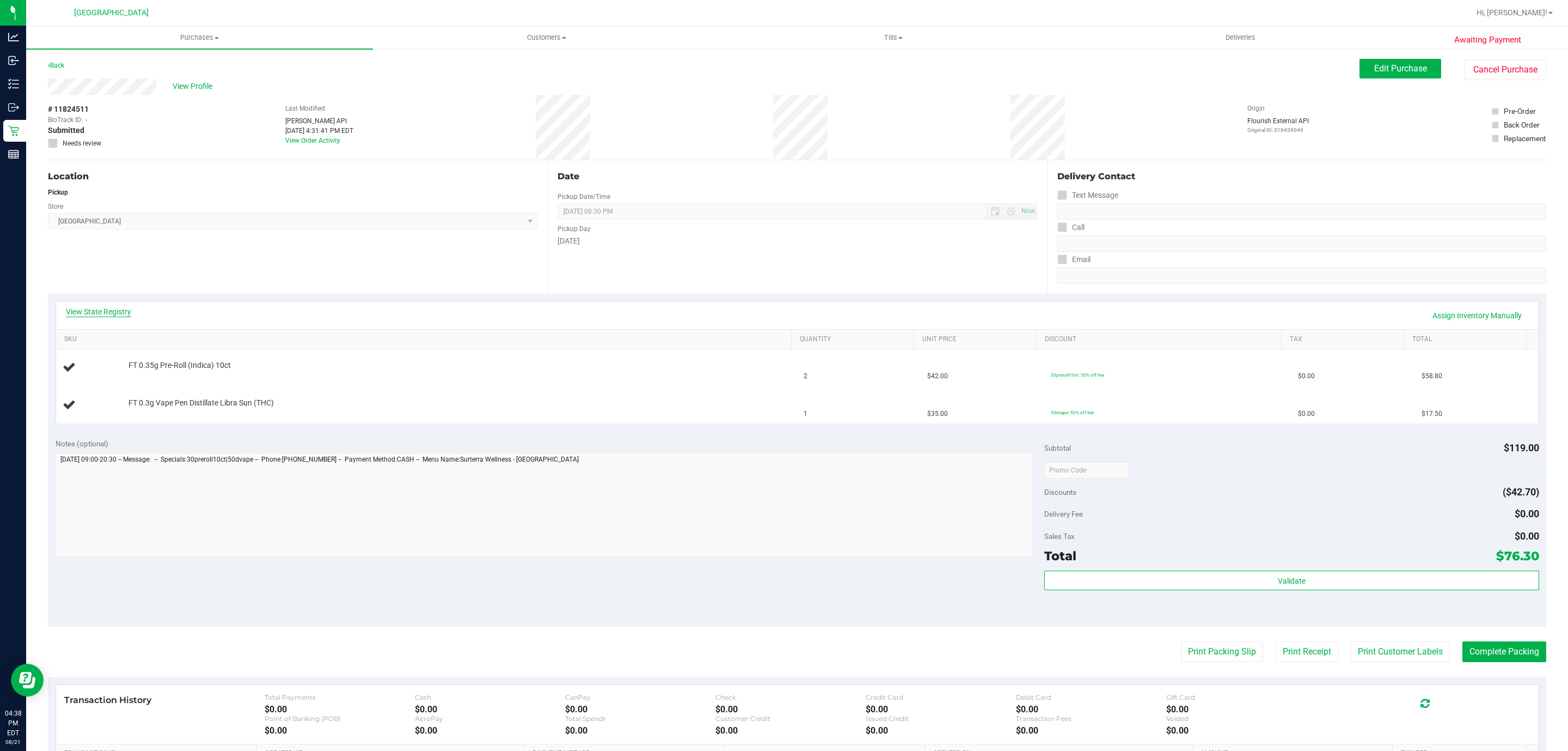
click at [94, 314] on link "View State Registry" at bounding box center [98, 312] width 65 height 11
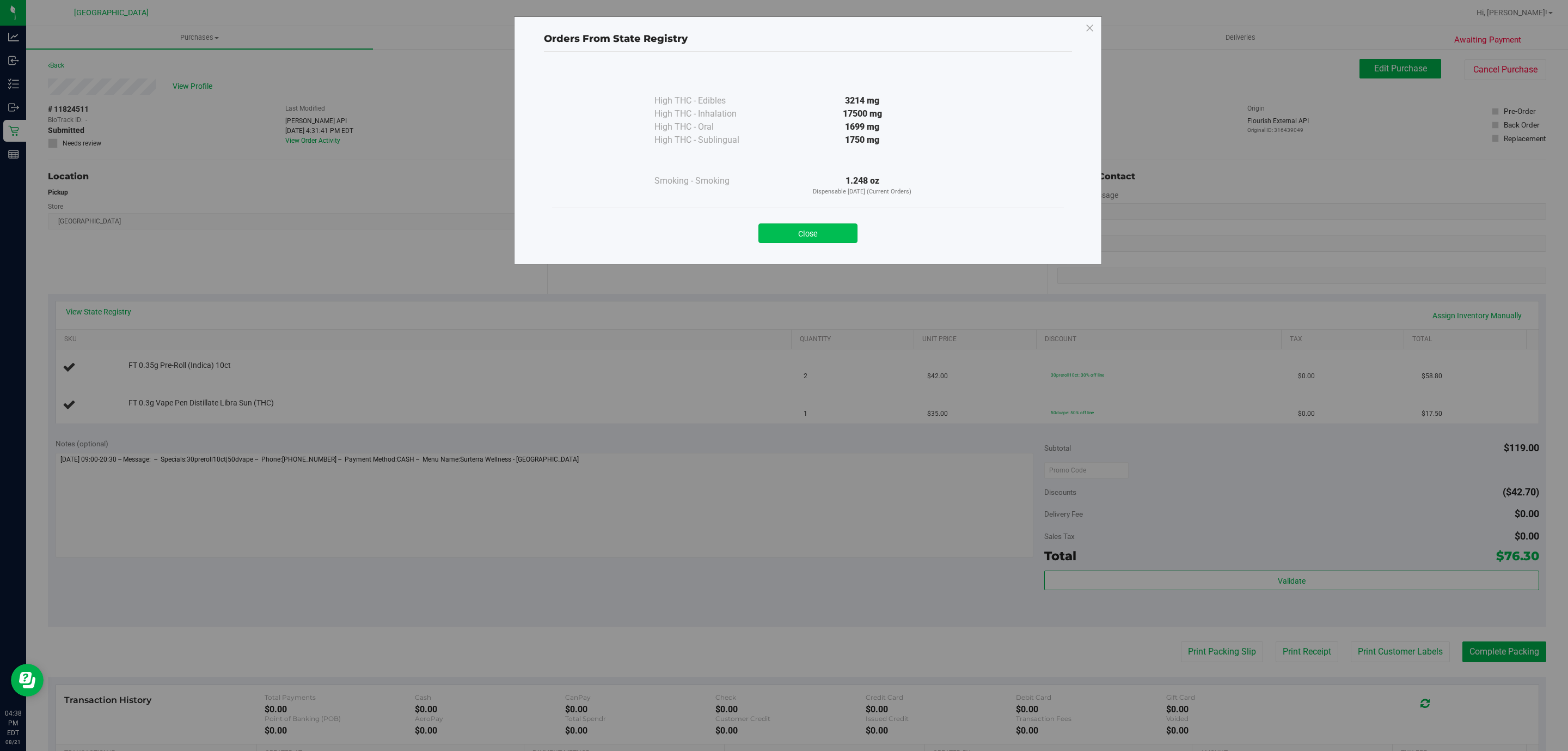
click at [814, 233] on button "Close" at bounding box center [808, 233] width 99 height 19
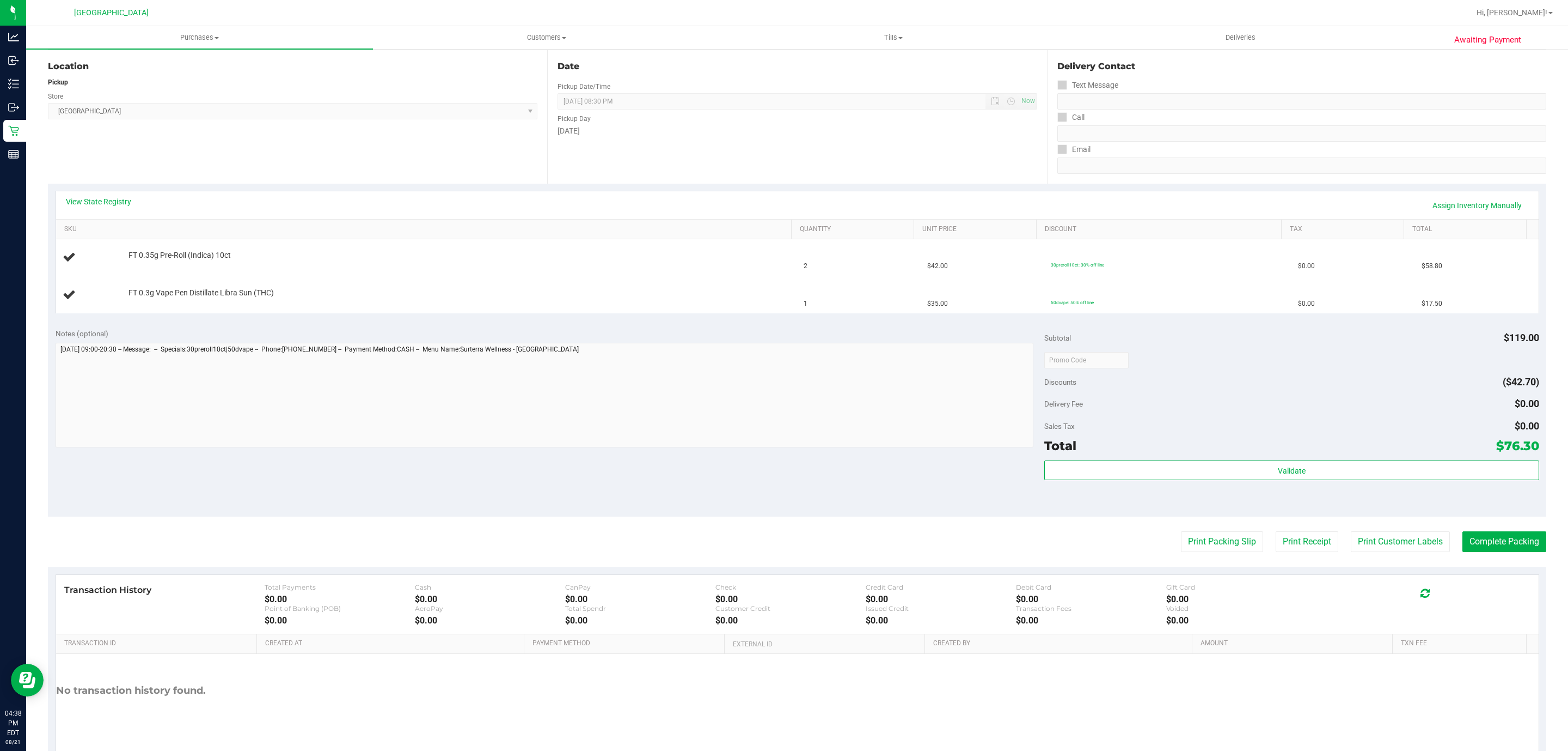
scroll to position [74, 0]
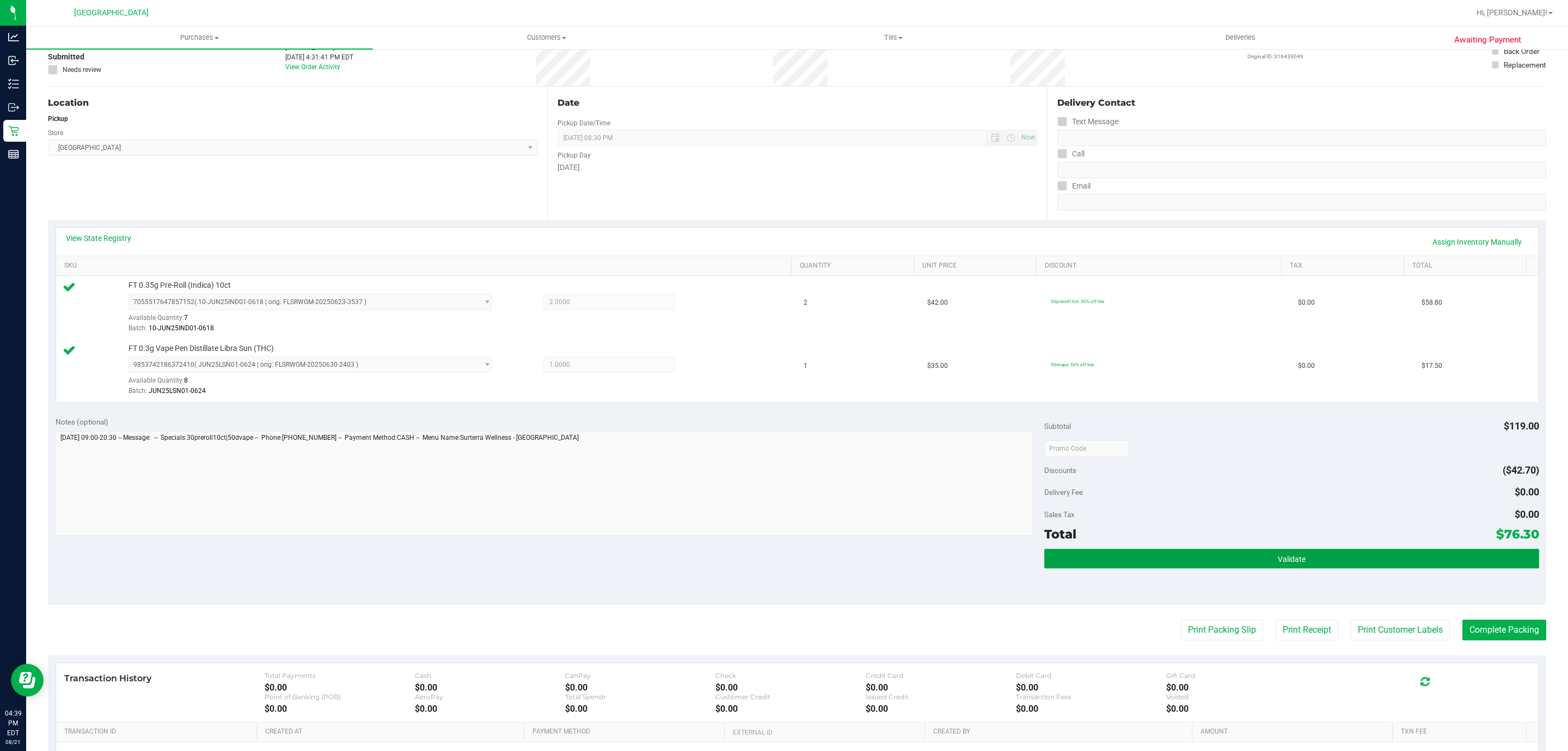
click at [1323, 553] on button "Validate" at bounding box center [1292, 559] width 494 height 19
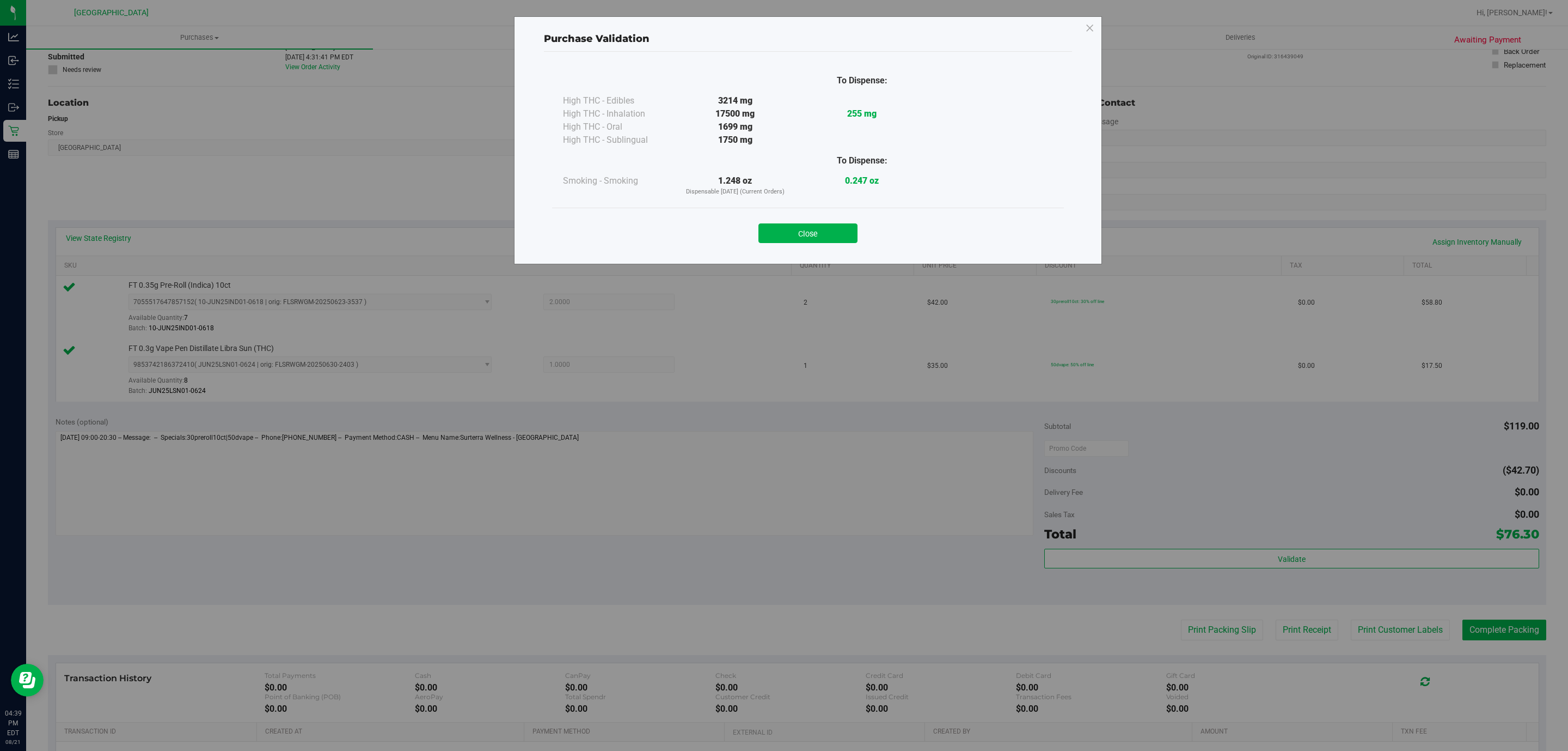
click at [823, 245] on div "Close" at bounding box center [808, 230] width 512 height 44
click at [833, 247] on div "Close" at bounding box center [808, 230] width 512 height 44
click at [833, 243] on button "Close" at bounding box center [808, 233] width 99 height 19
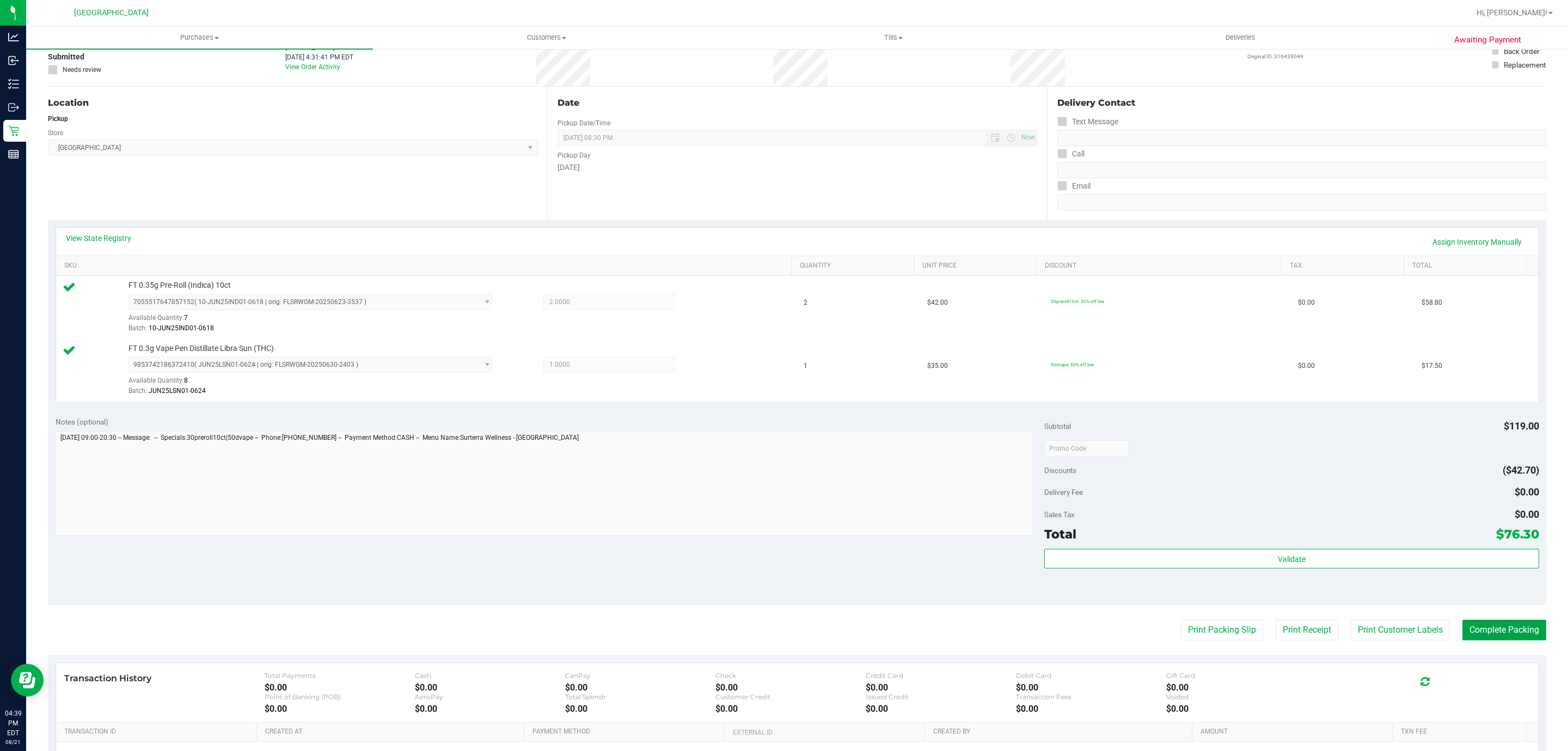
click at [1493, 629] on button "Complete Packing" at bounding box center [1504, 630] width 84 height 21
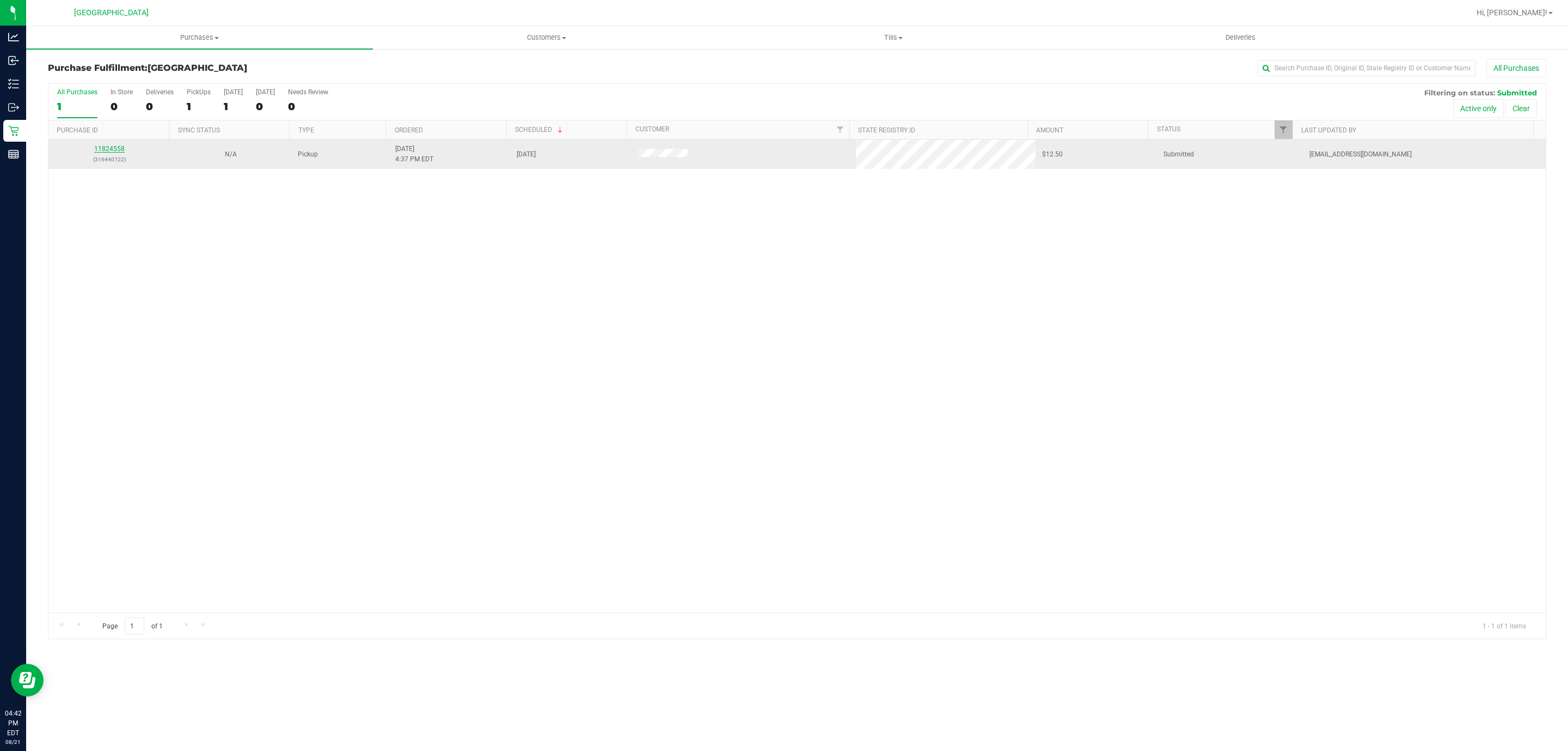
click at [111, 152] on link "11824558" at bounding box center [110, 149] width 30 height 8
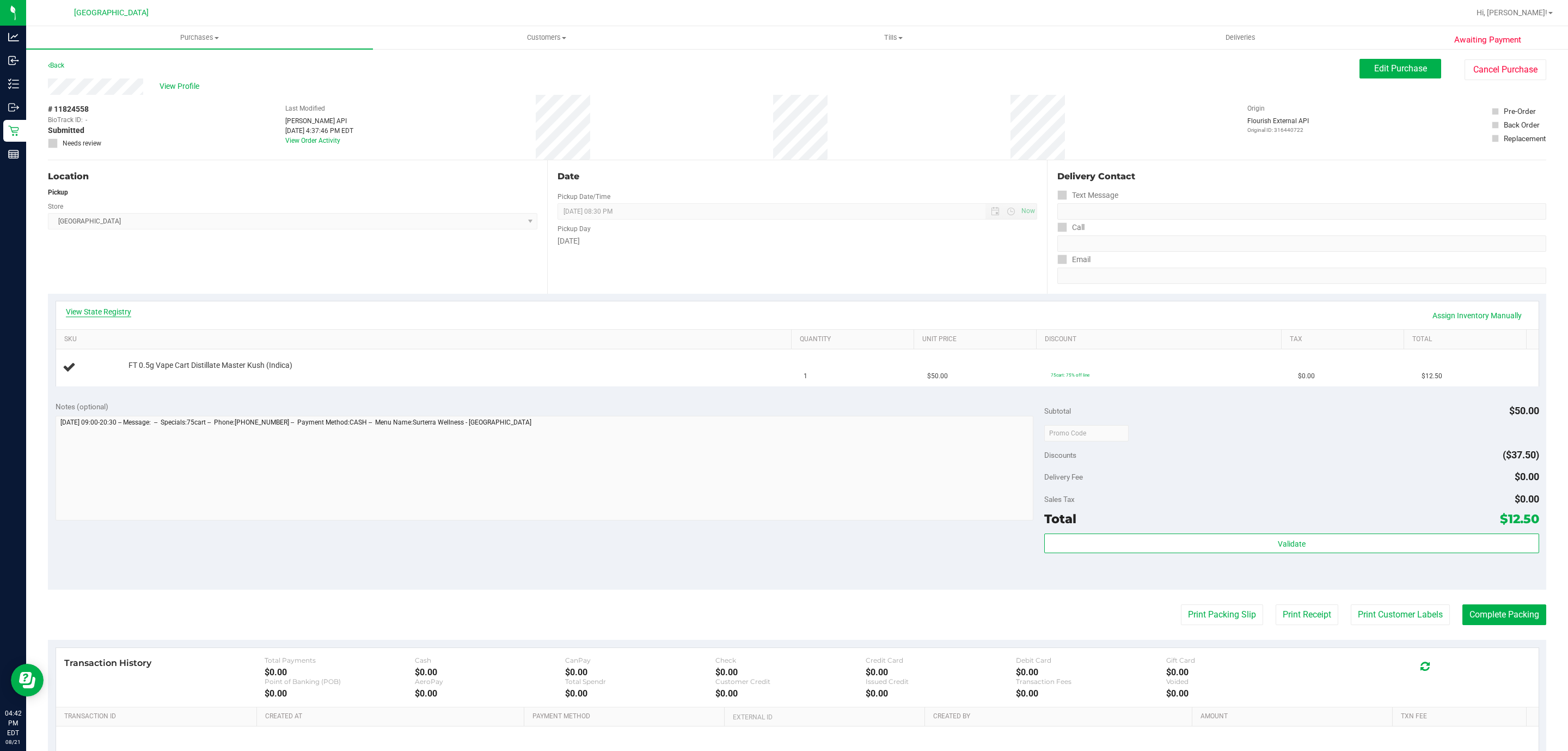
click at [108, 312] on link "View State Registry" at bounding box center [98, 312] width 65 height 11
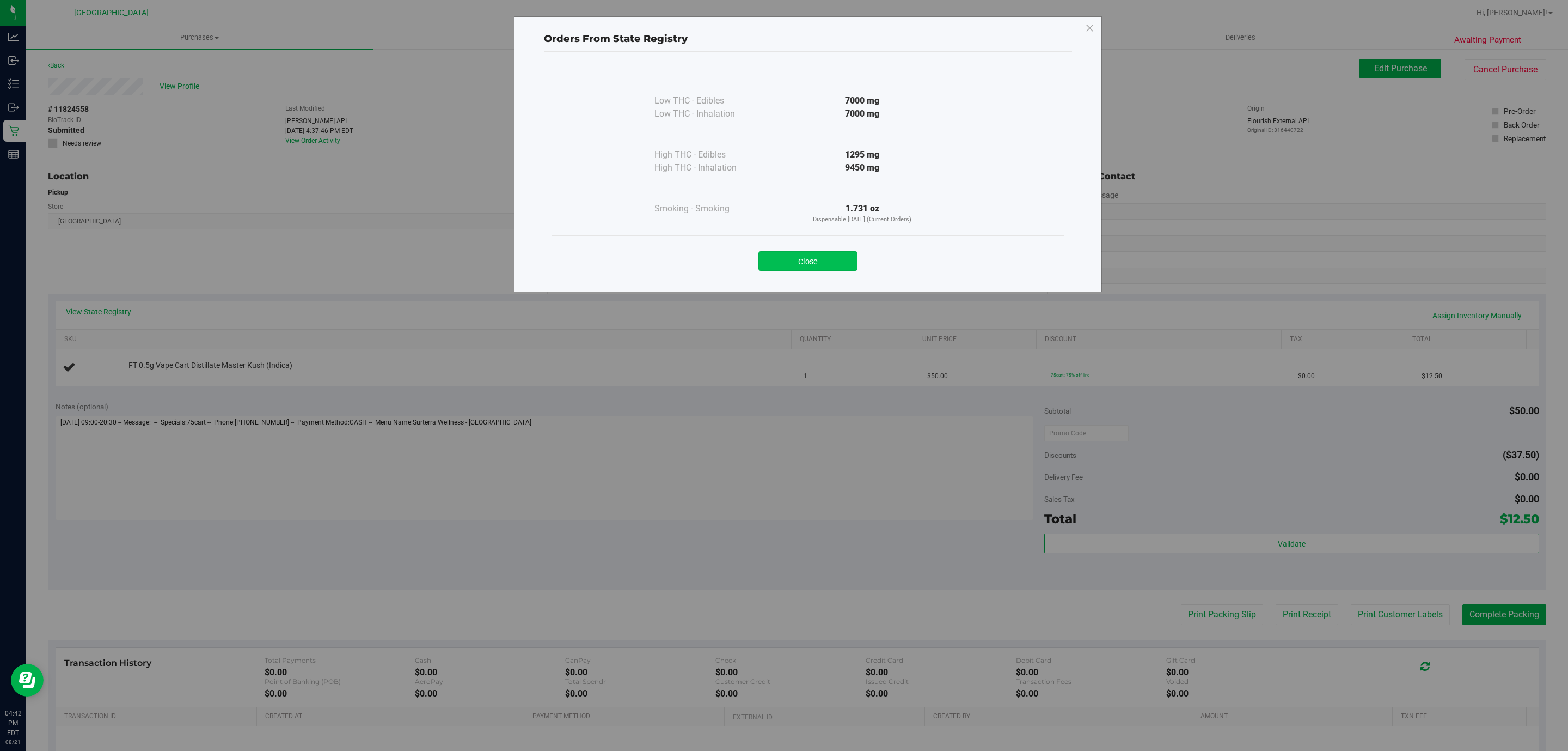
click at [828, 258] on button "Close" at bounding box center [808, 261] width 99 height 19
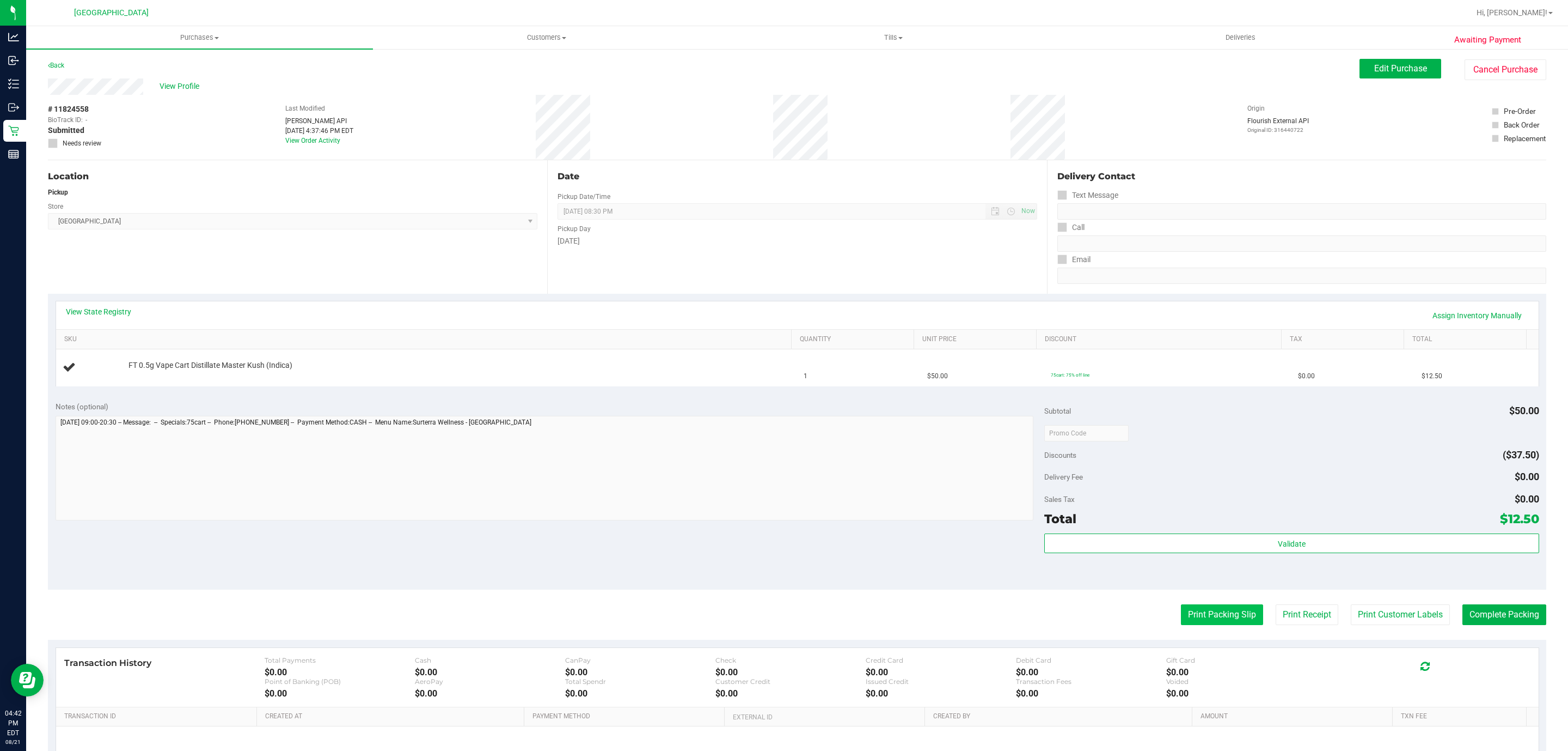
click at [1206, 618] on button "Print Packing Slip" at bounding box center [1222, 615] width 82 height 21
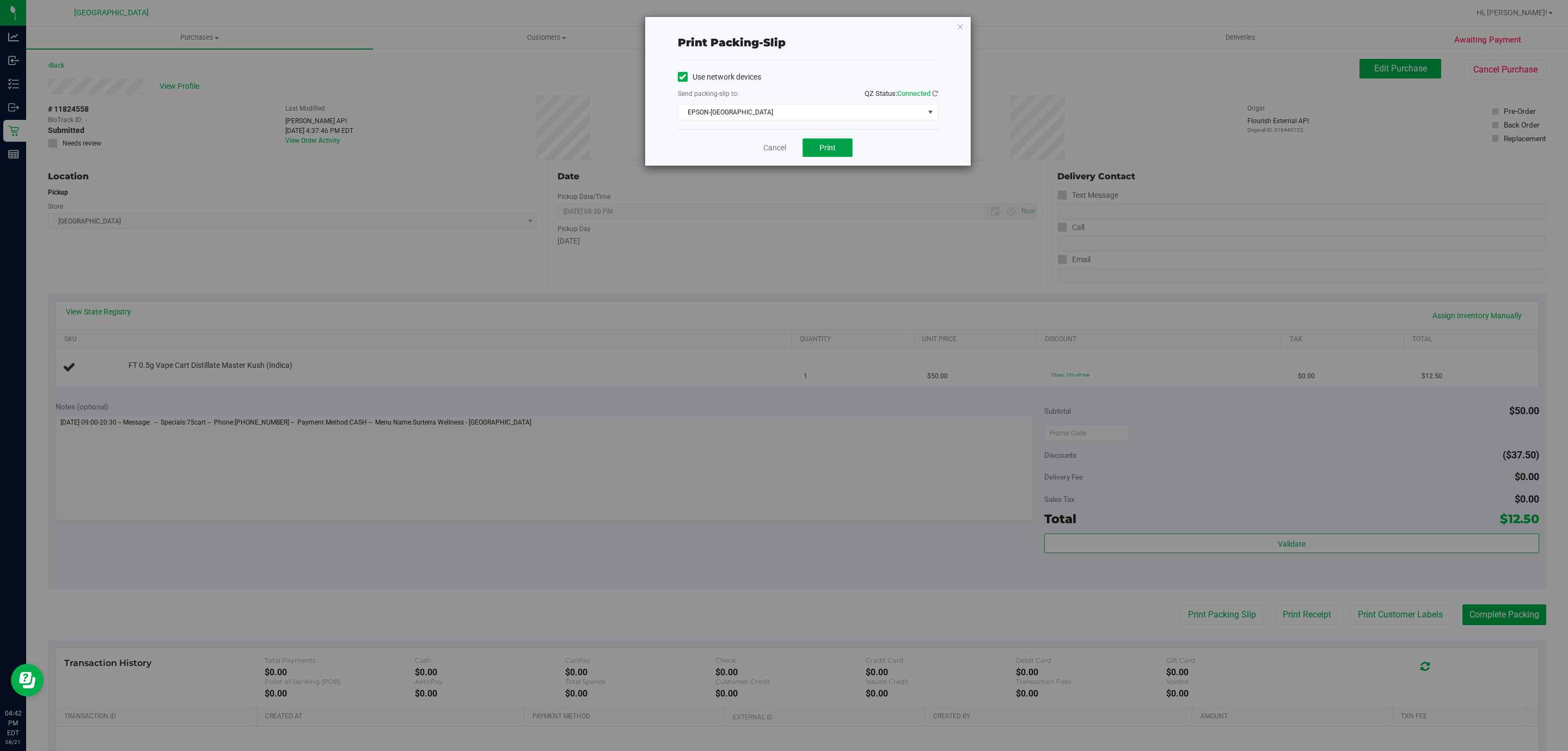
click at [824, 150] on span "Print" at bounding box center [827, 147] width 16 height 9
click at [961, 27] on icon "button" at bounding box center [961, 26] width 8 height 13
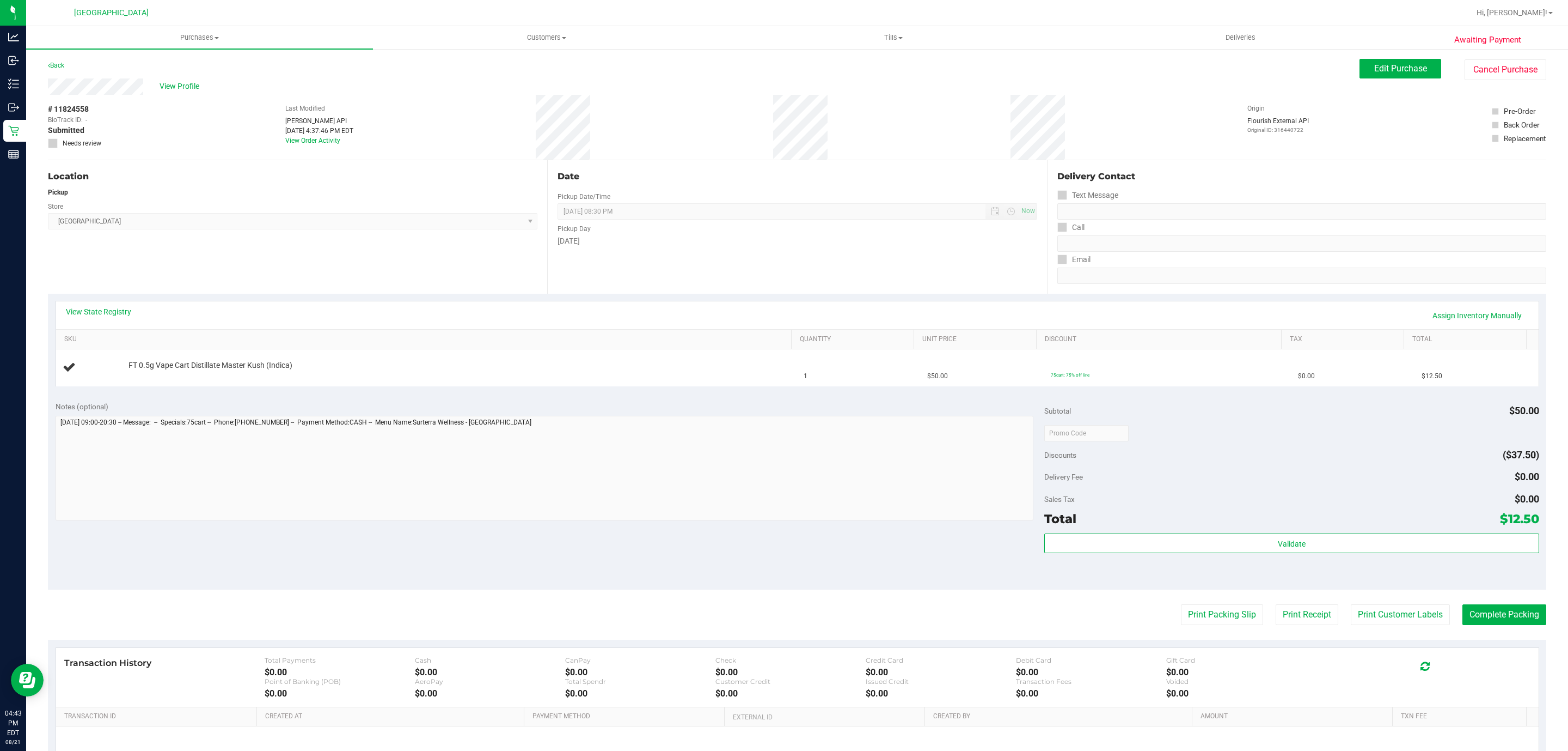
click at [1181, 604] on button "Print Packing Slip" at bounding box center [1222, 615] width 82 height 21
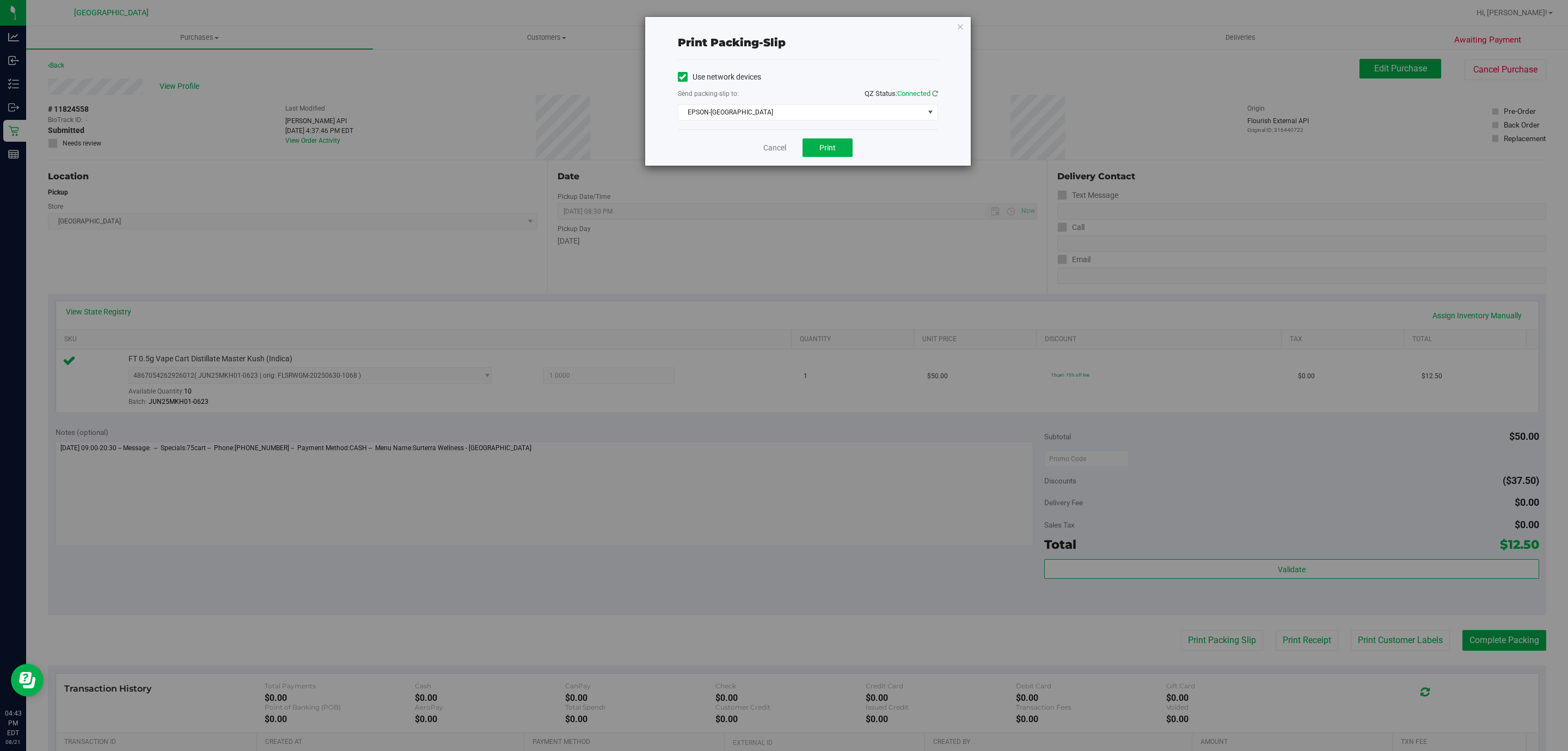
click at [964, 27] on div "Print packing-slip Use network devices Send packing-slip to: QZ Status: Connect…" at bounding box center [808, 91] width 326 height 149
click at [959, 27] on icon "button" at bounding box center [961, 26] width 8 height 13
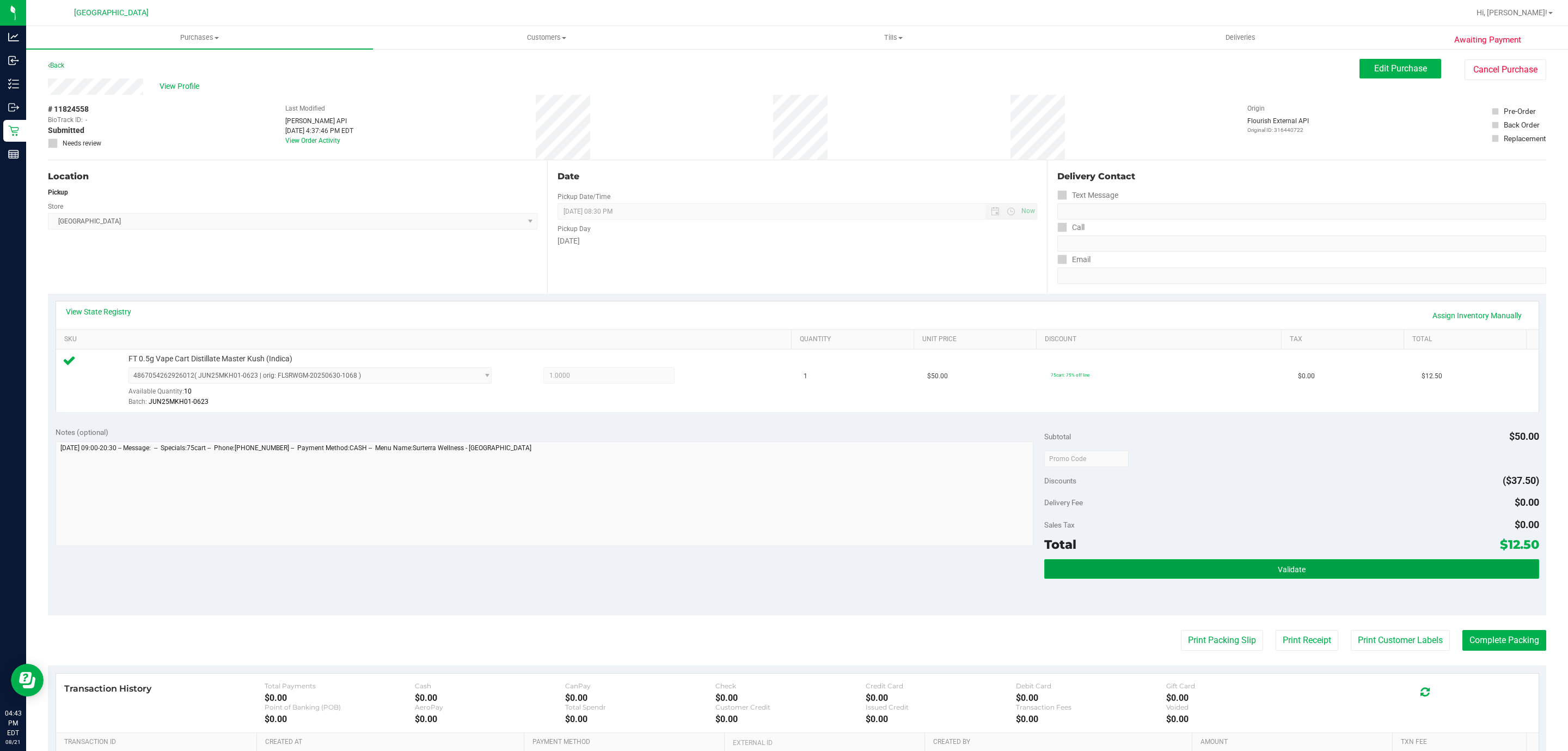
click at [1263, 561] on button "Validate" at bounding box center [1292, 569] width 494 height 19
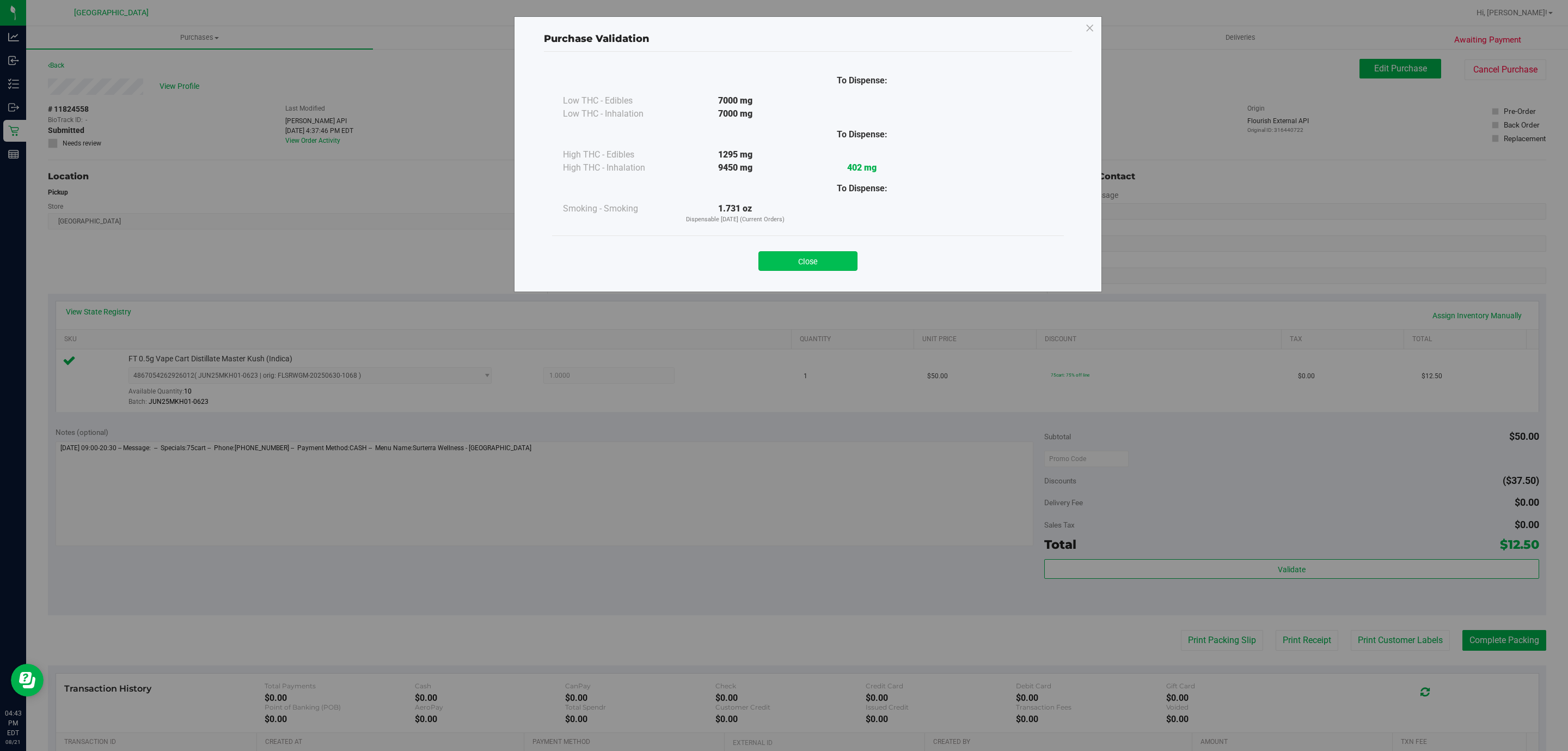
click at [806, 259] on button "Close" at bounding box center [808, 261] width 99 height 19
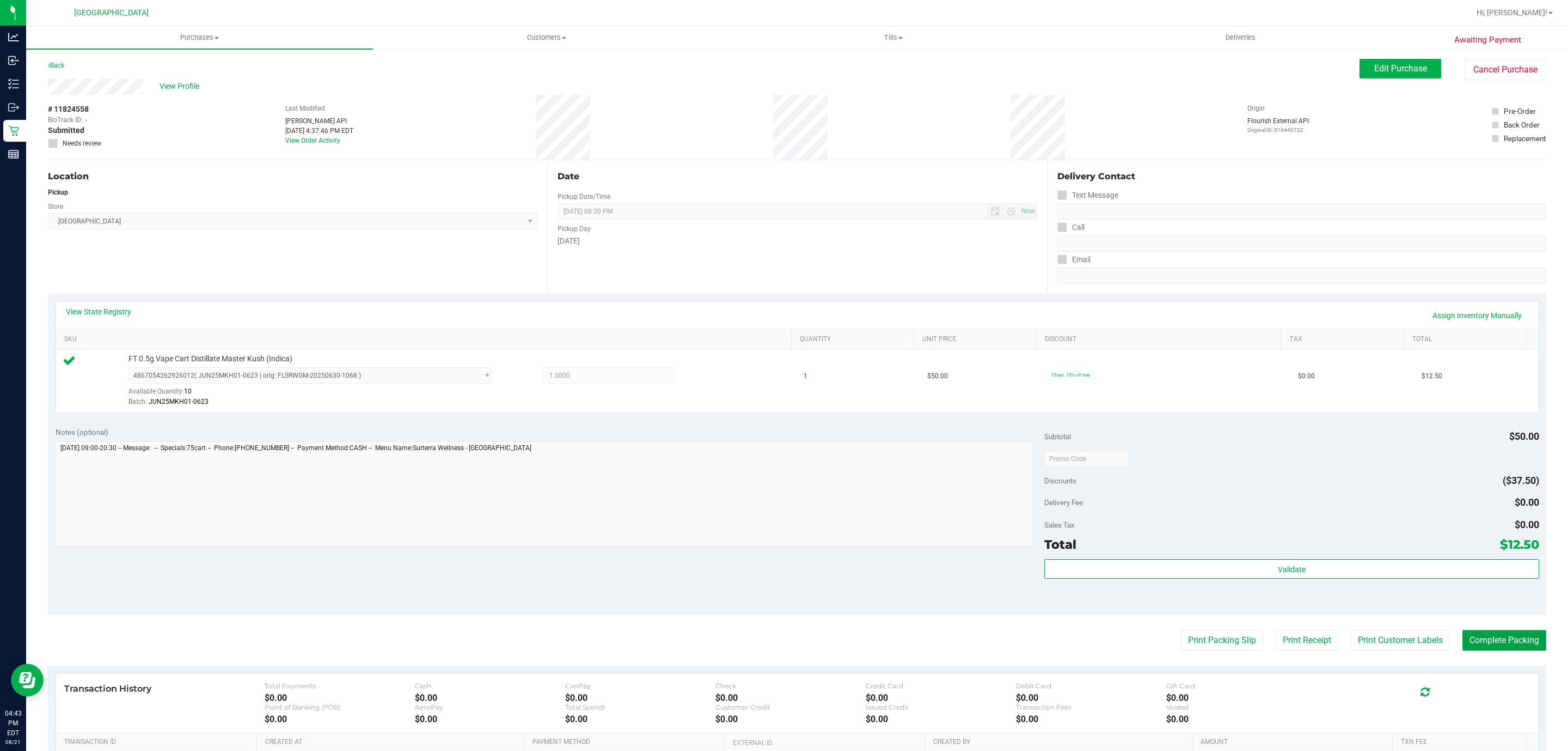
click at [1485, 636] on button "Complete Packing" at bounding box center [1504, 640] width 84 height 21
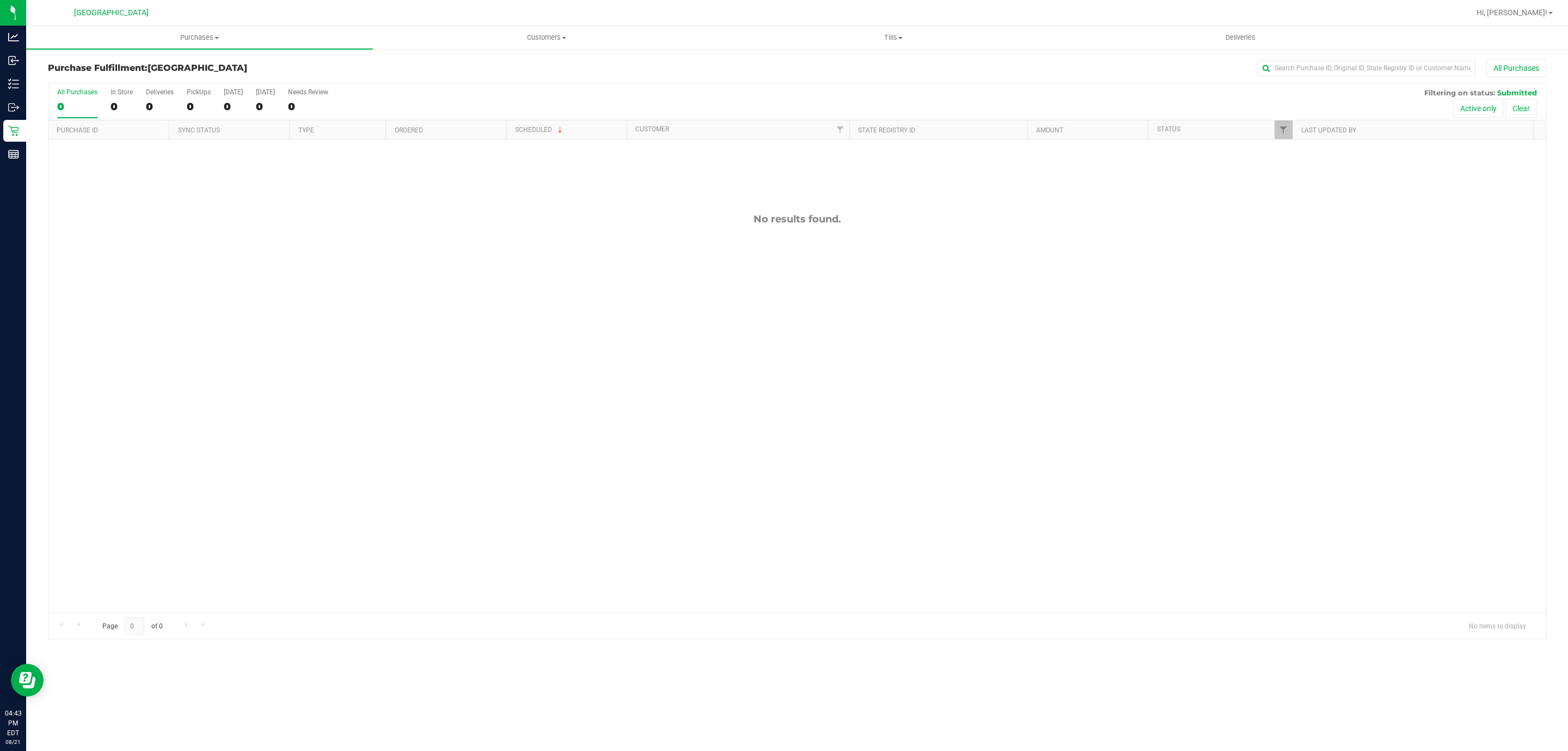
click at [394, 744] on div "Purchases Summary of purchases Fulfillment All purchases Customers All customer…" at bounding box center [797, 389] width 1542 height 725
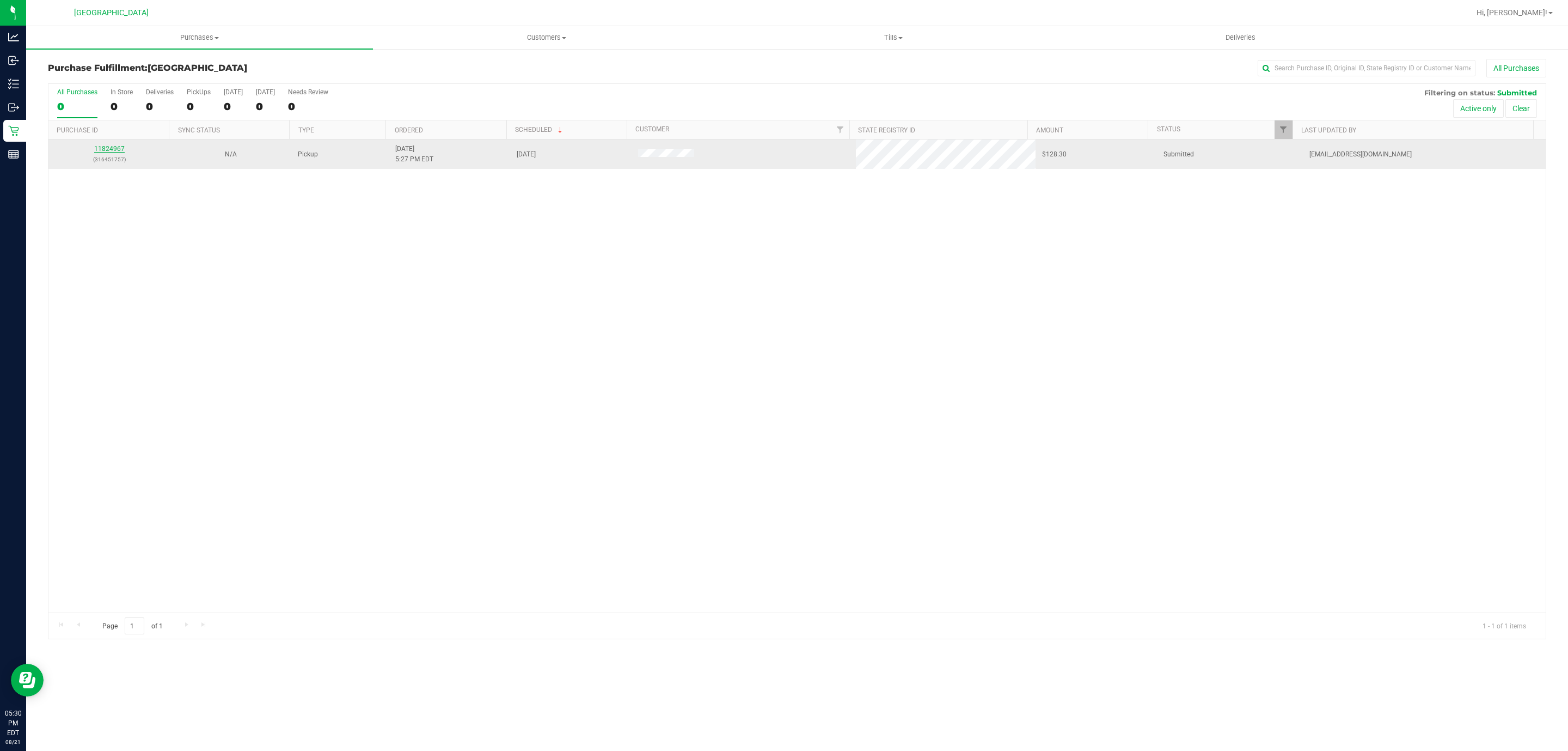
click at [102, 149] on link "11824967" at bounding box center [110, 149] width 30 height 8
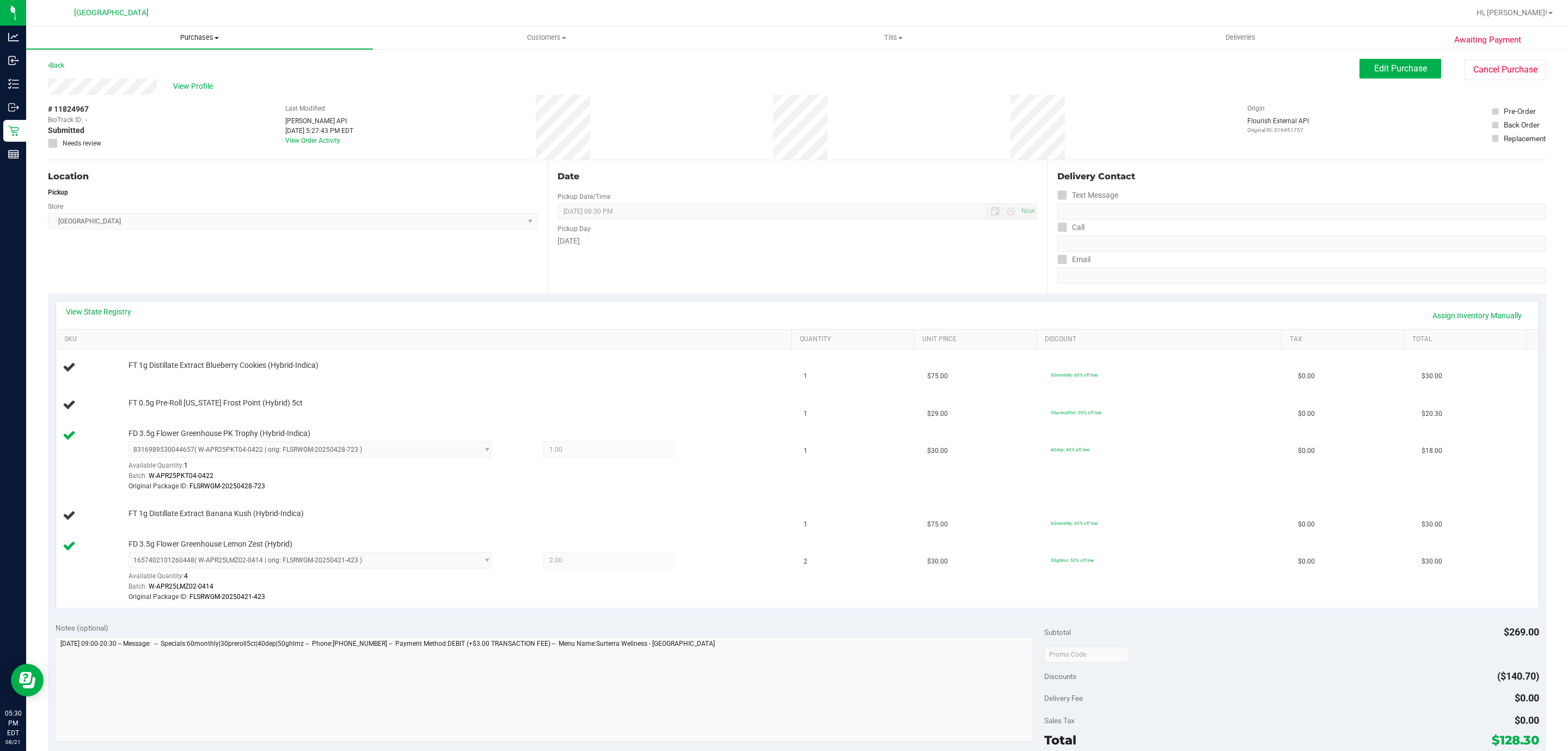
click at [206, 38] on span "Purchases" at bounding box center [200, 38] width 347 height 10
click at [157, 77] on li "Fulfillment" at bounding box center [200, 79] width 347 height 13
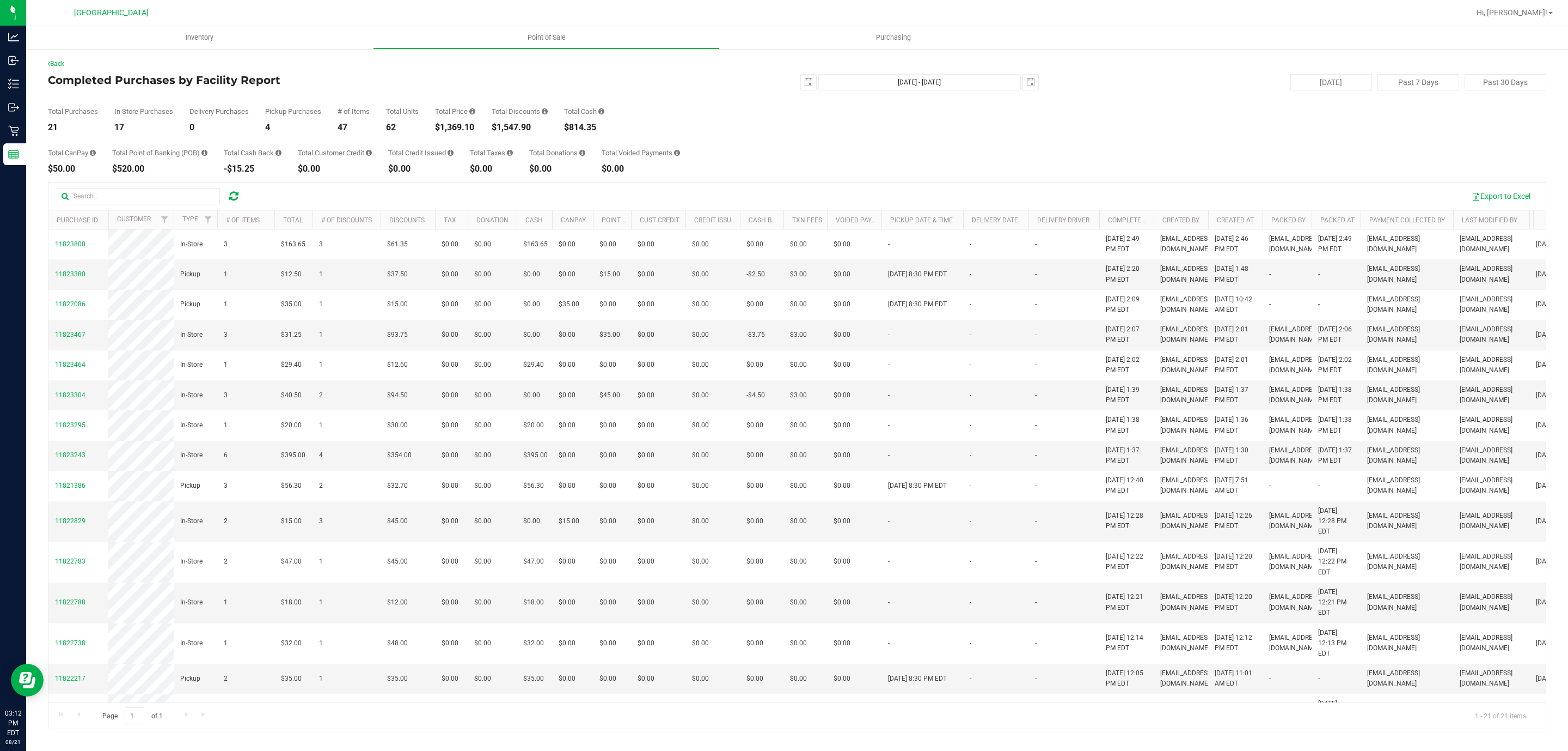
click at [454, 127] on div "$1,369.10" at bounding box center [455, 127] width 40 height 9
copy div "1,369.10"
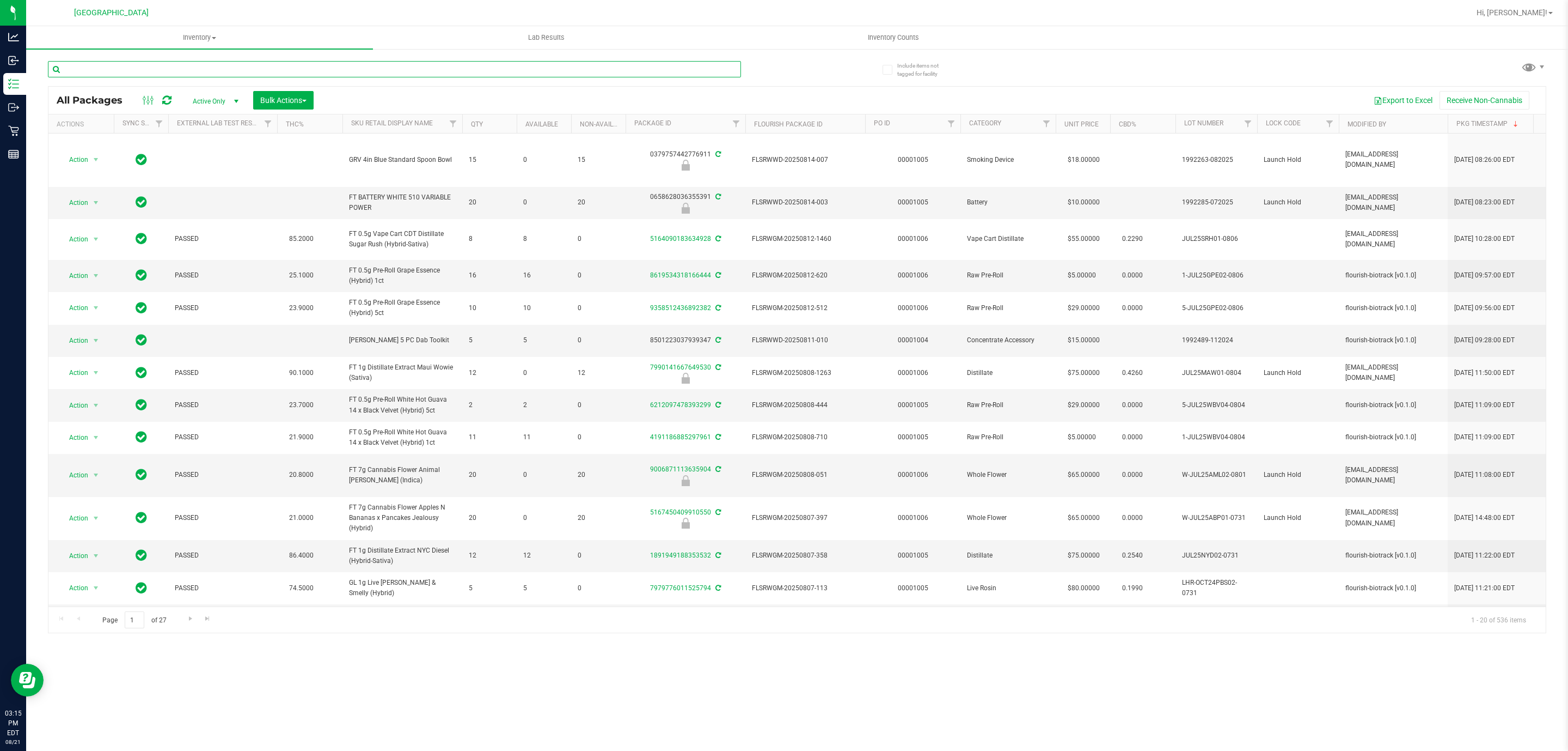
click at [220, 72] on input "text" at bounding box center [394, 69] width 693 height 16
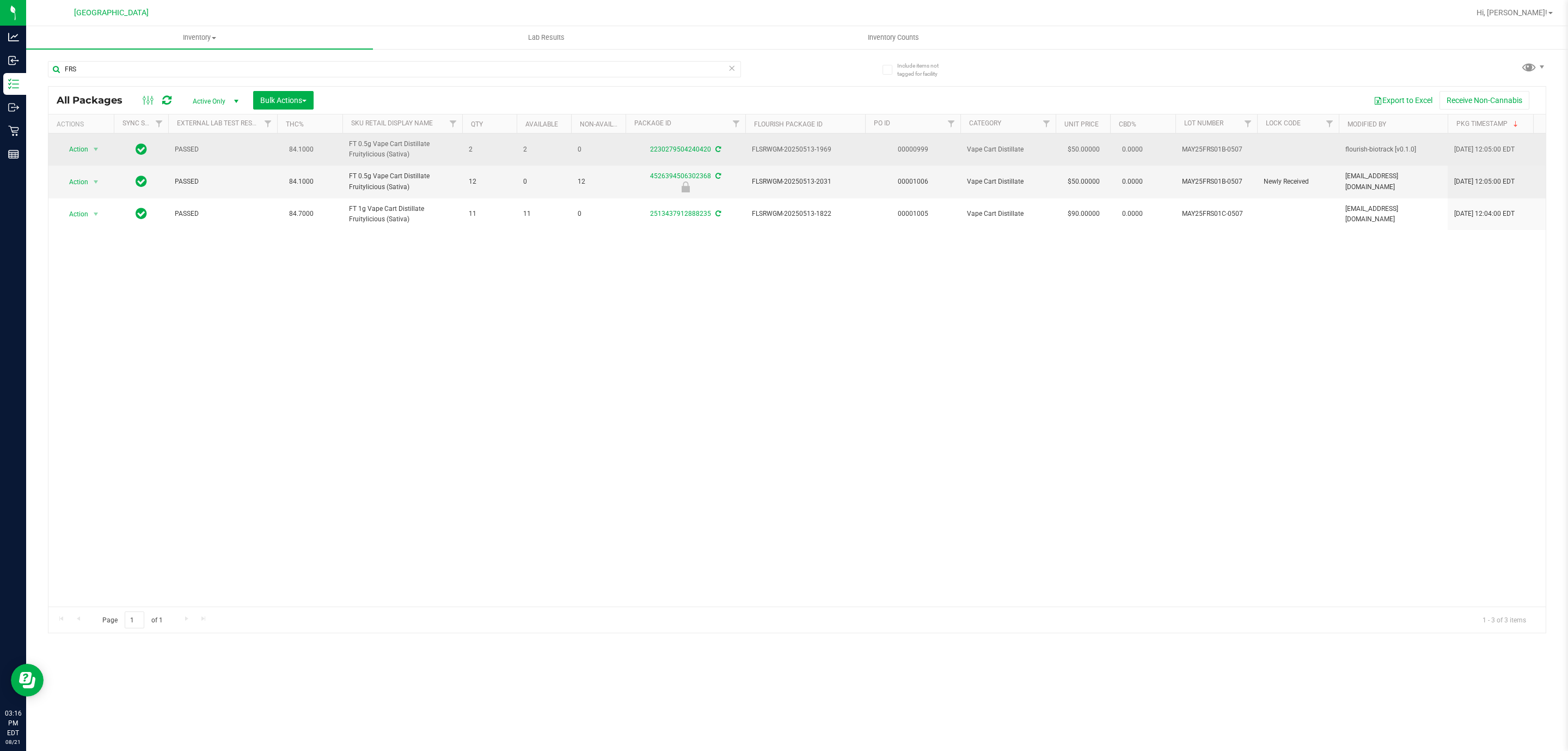
click at [1219, 152] on span "MAY25FRS01B-0507" at bounding box center [1216, 149] width 69 height 10
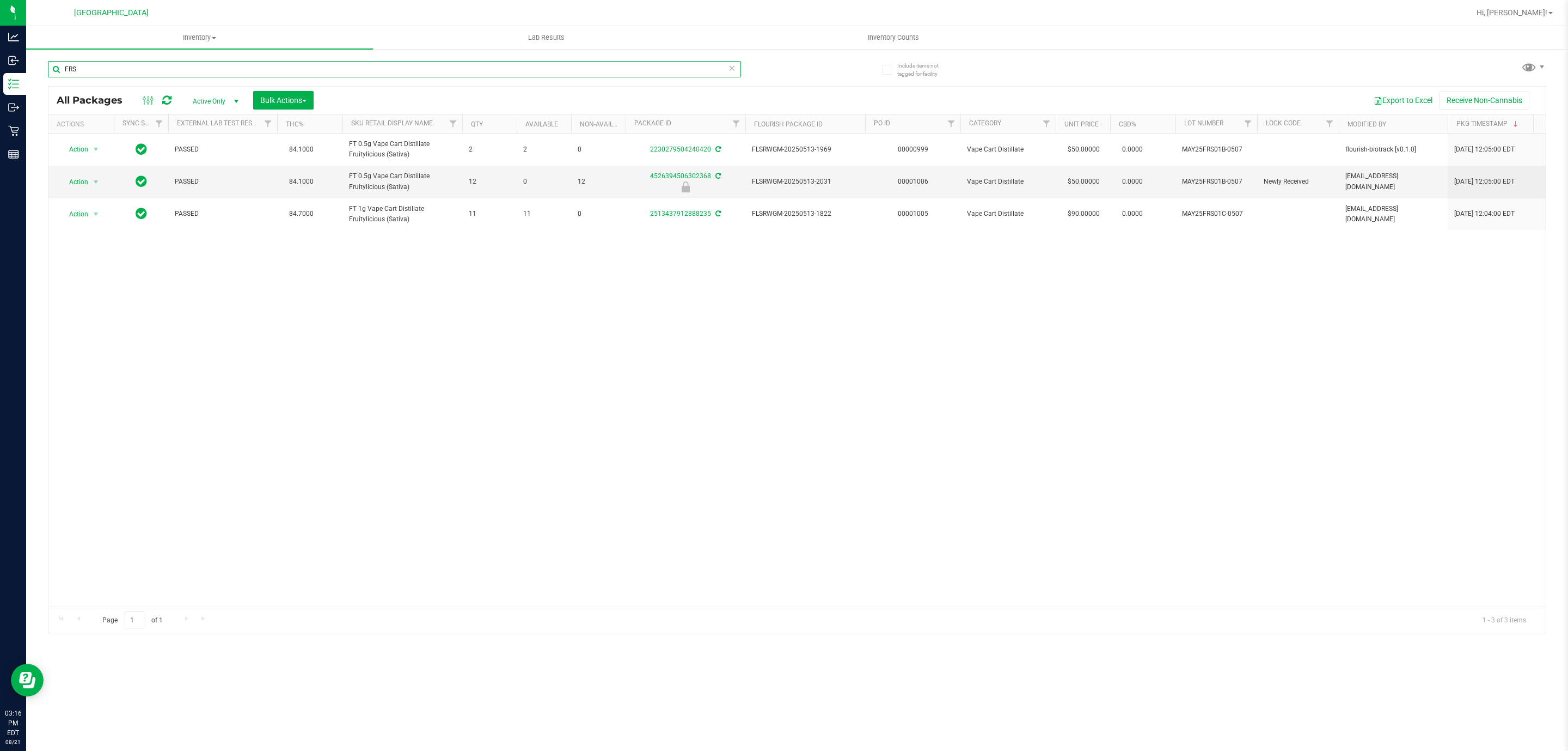
click at [478, 75] on input "FRS" at bounding box center [394, 69] width 693 height 16
type input "cotton candy"
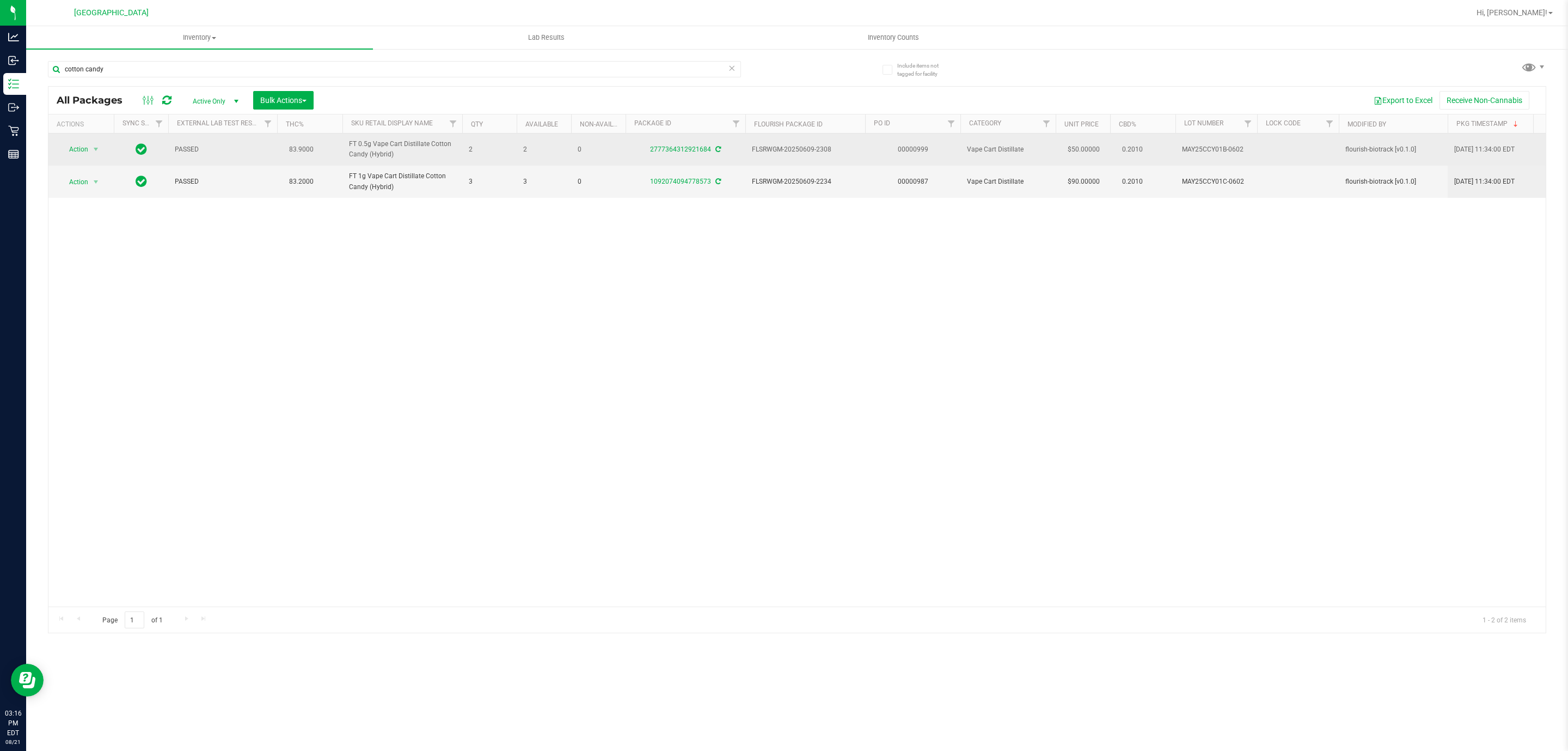
click at [1234, 151] on span "MAY25CCY01B-0602" at bounding box center [1216, 149] width 69 height 10
click at [1232, 150] on span "MAY25CCY01B-0602" at bounding box center [1216, 149] width 69 height 10
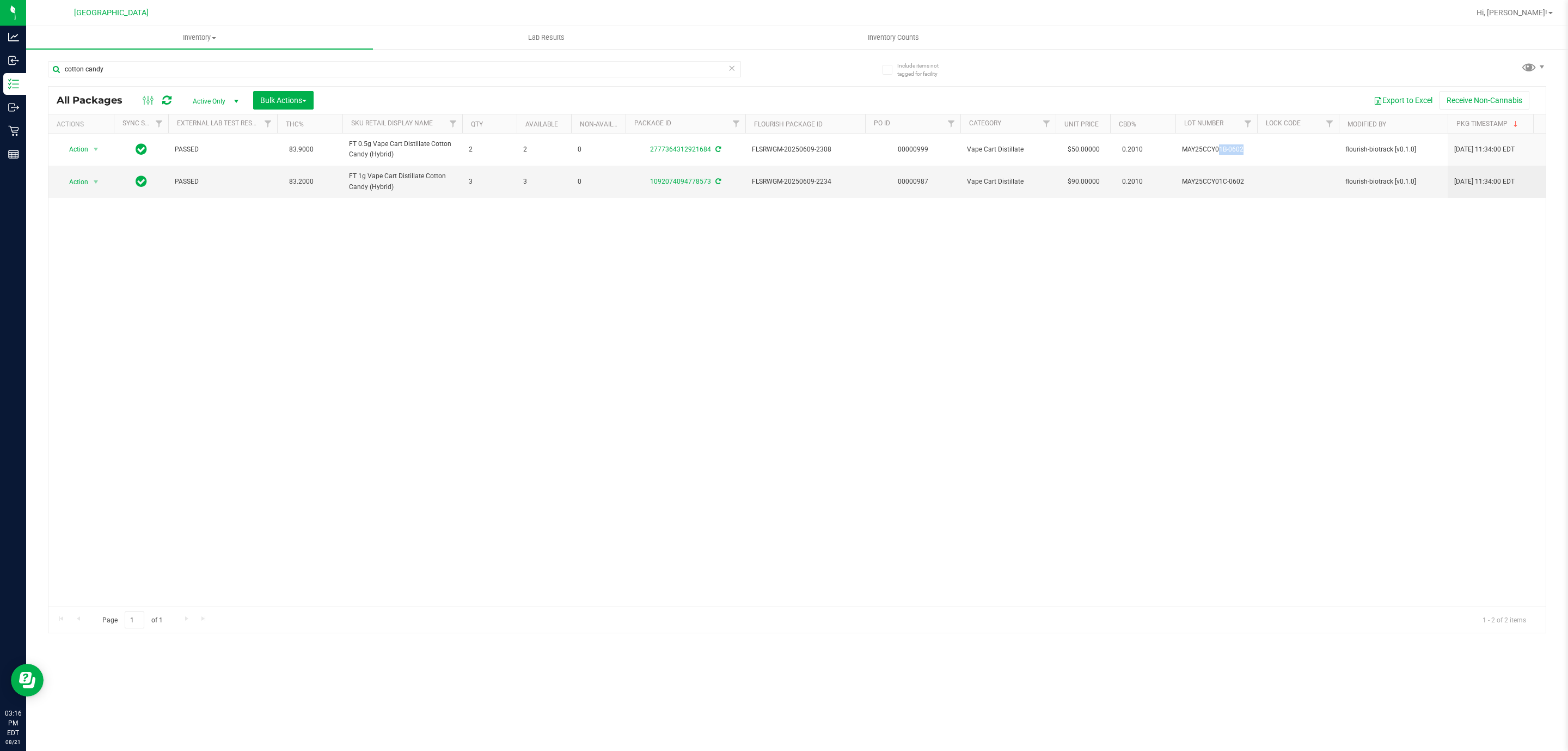
copy td "MAY25CCY01B-0602"
click at [405, 69] on input "cotton candy" at bounding box center [394, 69] width 693 height 16
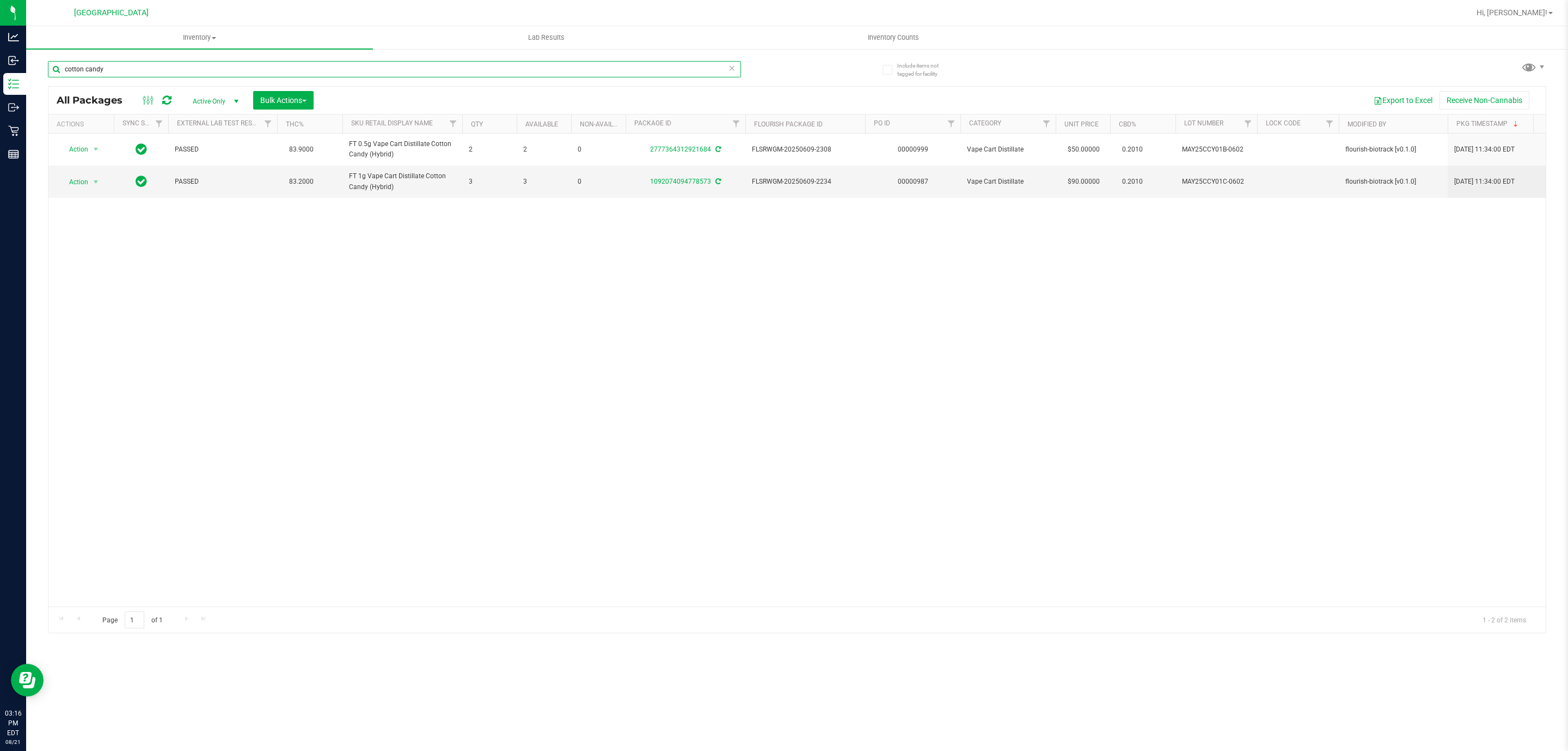
click at [405, 69] on input "cotton candy" at bounding box center [394, 69] width 693 height 16
type input "sorbet"
click at [1222, 185] on span "MAR25LSO01B-0401" at bounding box center [1216, 182] width 69 height 10
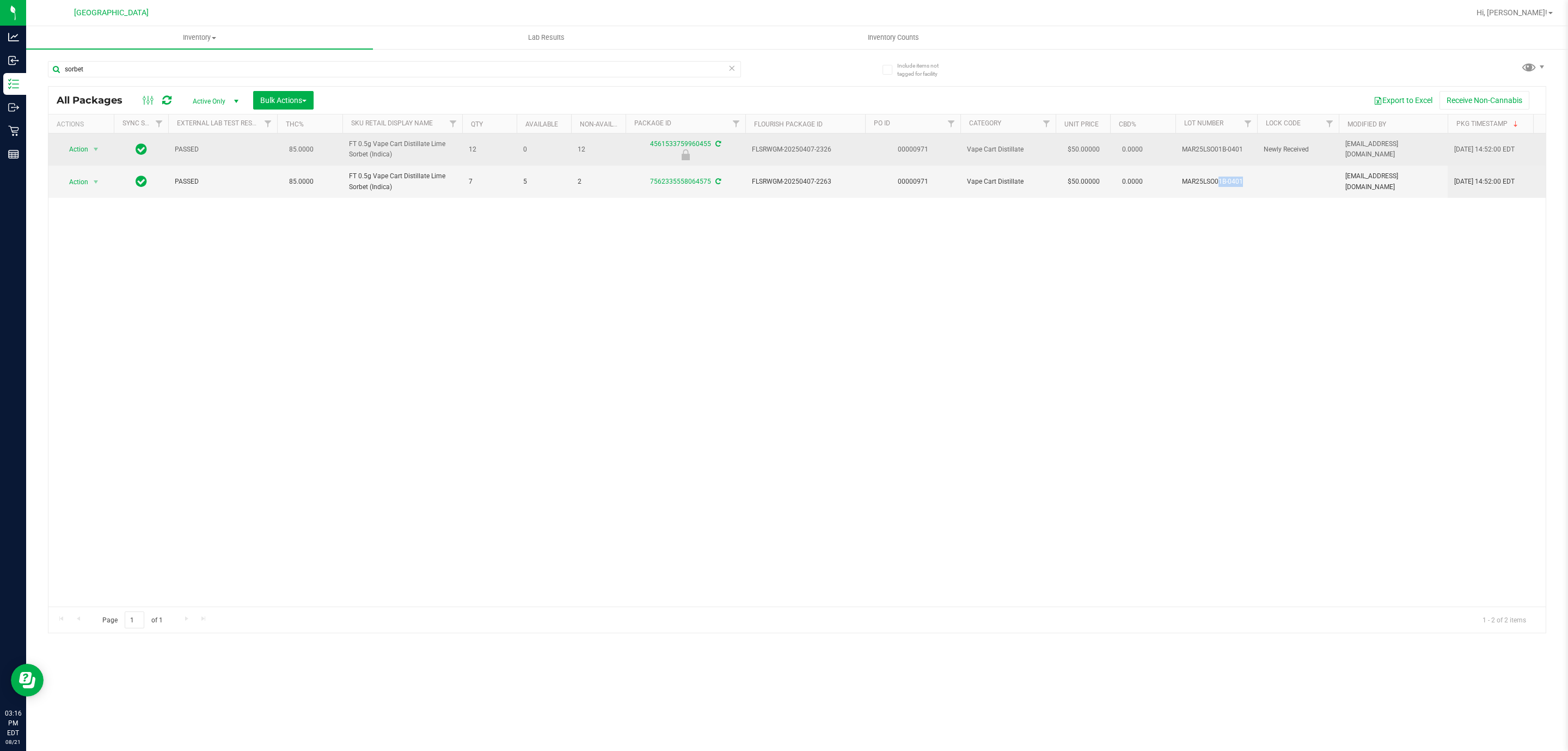
copy td "MAR25LSO01B-0401"
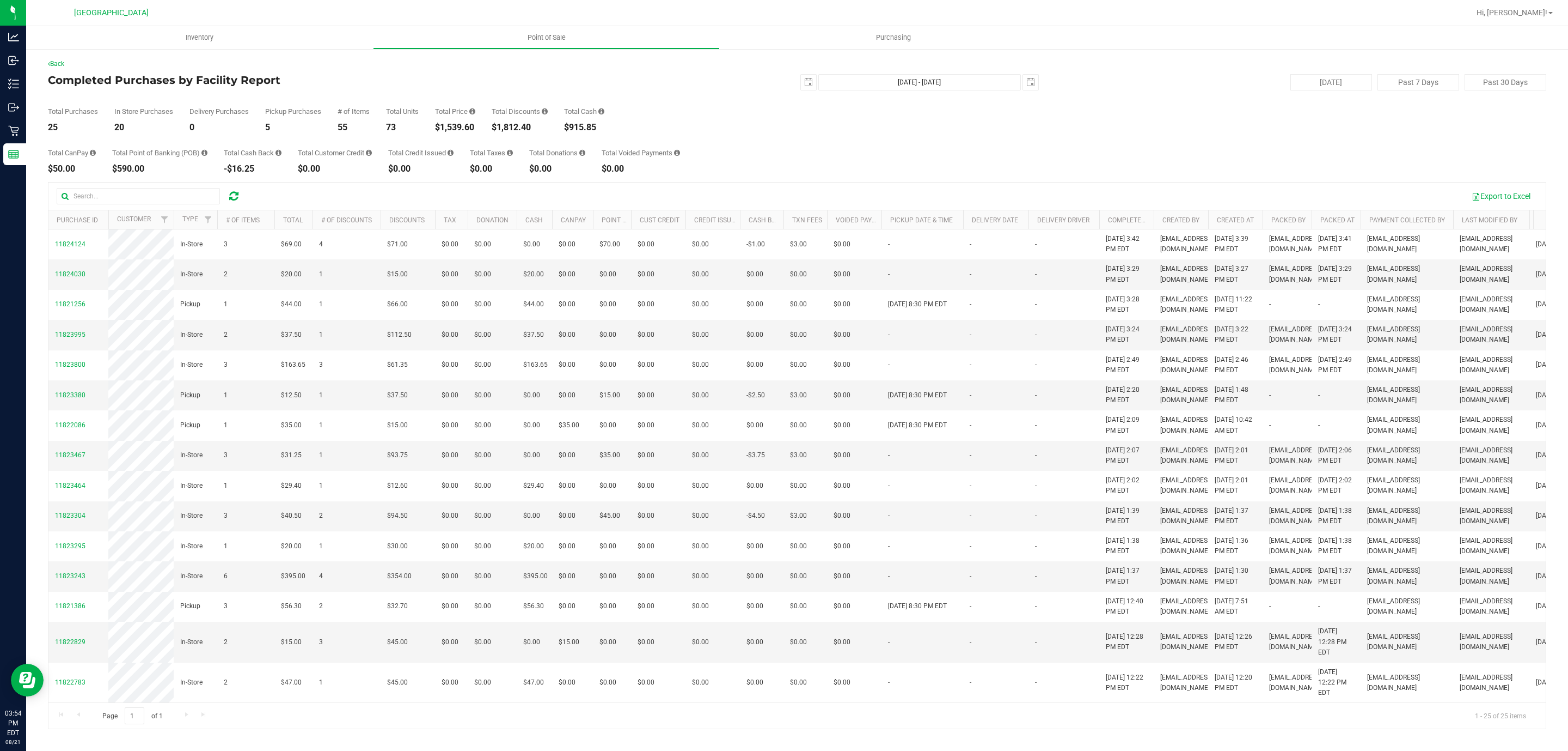
click at [446, 127] on div "$1,539.60" at bounding box center [455, 127] width 40 height 9
copy div "1,539.60"
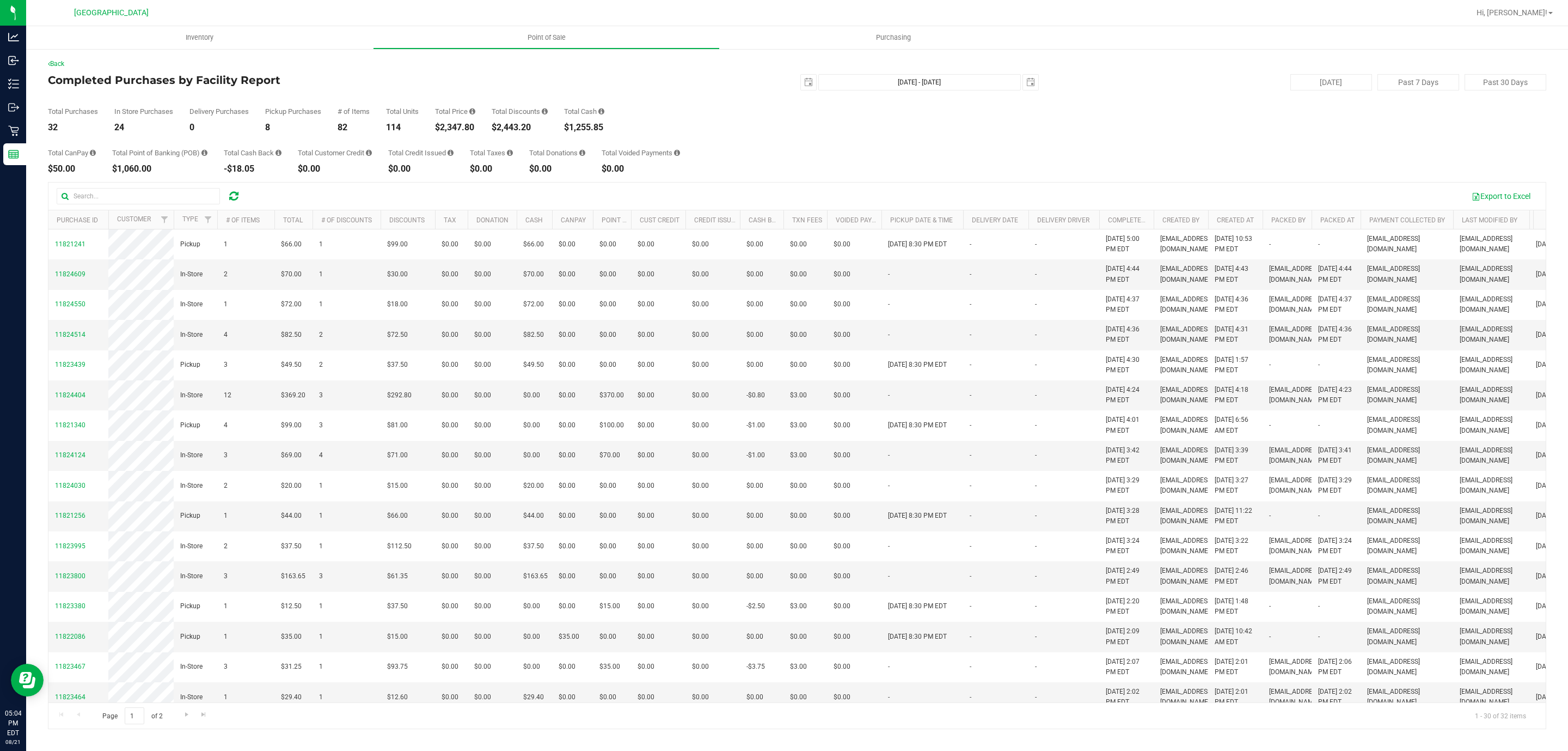
click at [467, 125] on div "$2,347.80" at bounding box center [455, 127] width 40 height 9
copy div "2,347.80"
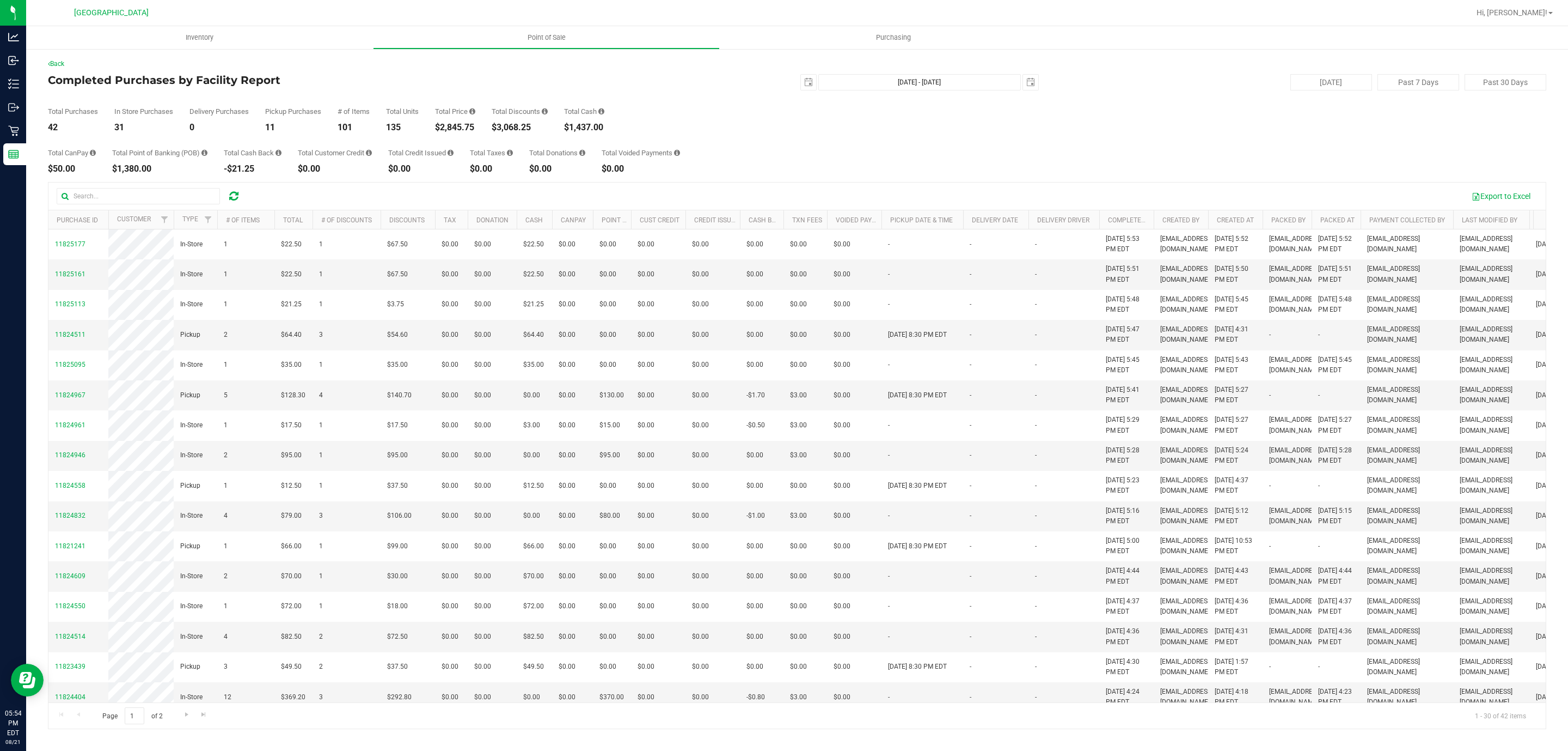
click at [475, 125] on div "$2,845.75" at bounding box center [455, 127] width 40 height 9
click at [475, 124] on div "$2,845.75" at bounding box center [455, 127] width 40 height 9
click at [469, 124] on div "$2,845.75" at bounding box center [455, 127] width 40 height 9
copy div "2,845.75"
